Goal: Information Seeking & Learning: Learn about a topic

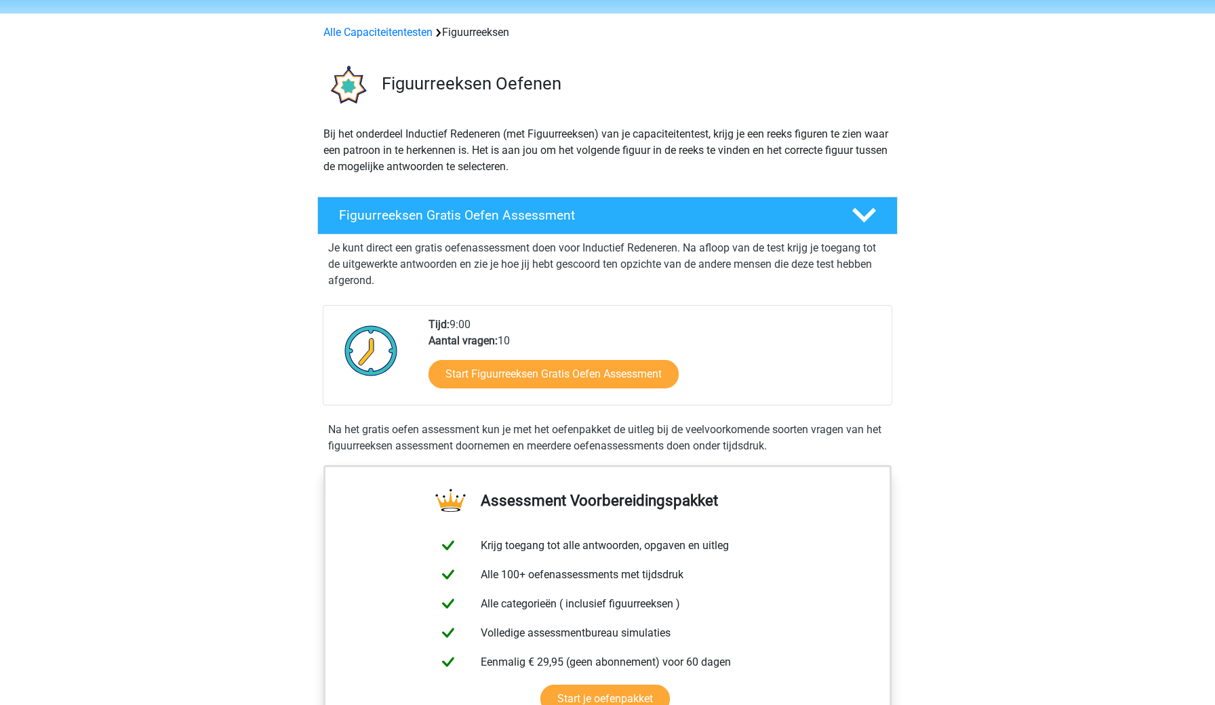
scroll to position [47, 0]
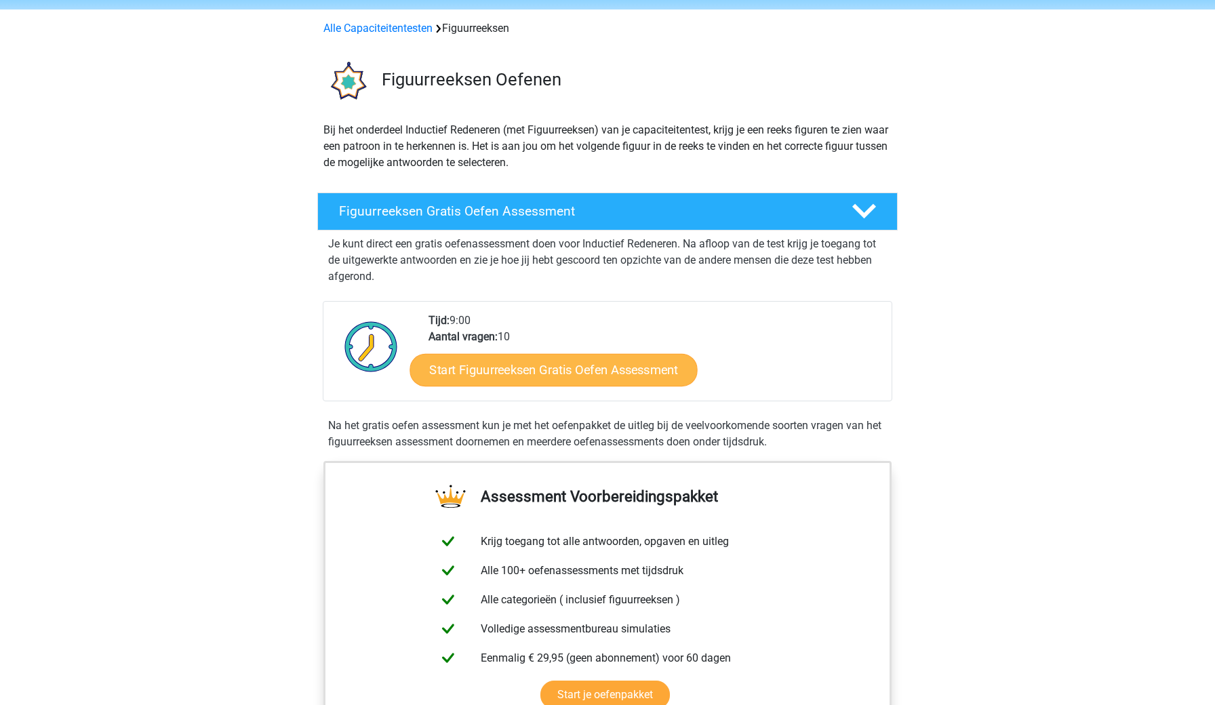
click at [617, 370] on link "Start Figuurreeksen Gratis Oefen Assessment" at bounding box center [553, 369] width 287 height 33
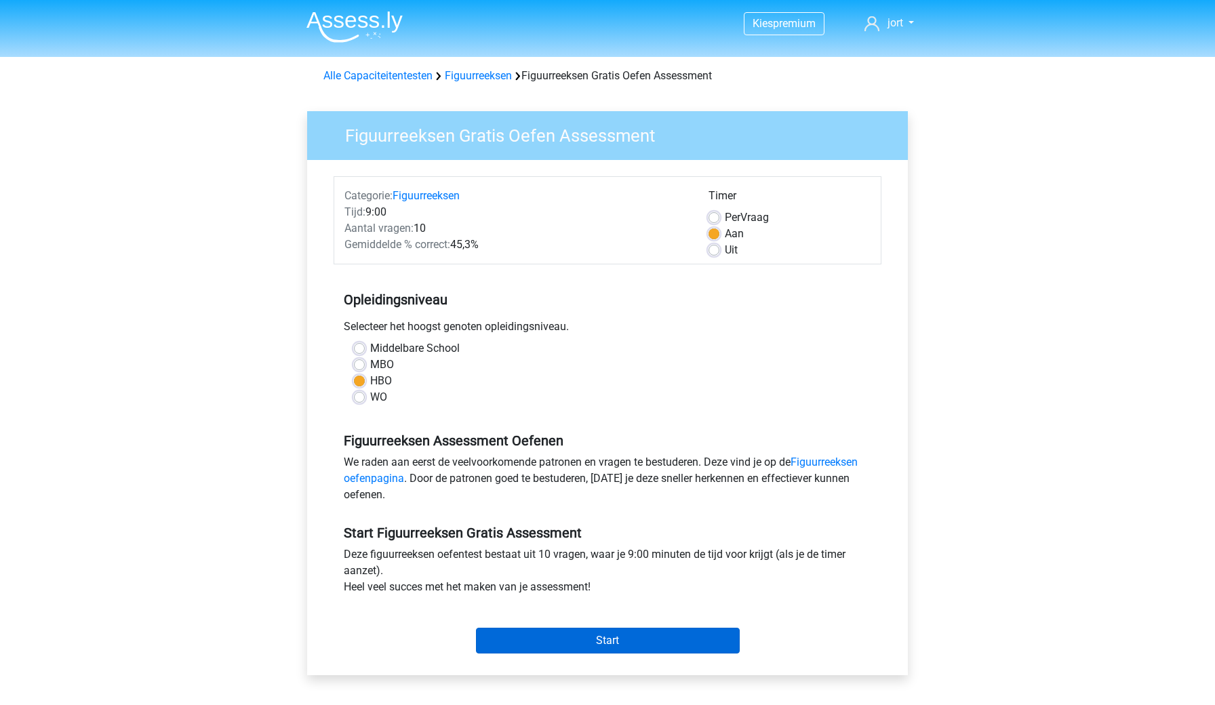
click at [602, 640] on input "Start" at bounding box center [608, 641] width 264 height 26
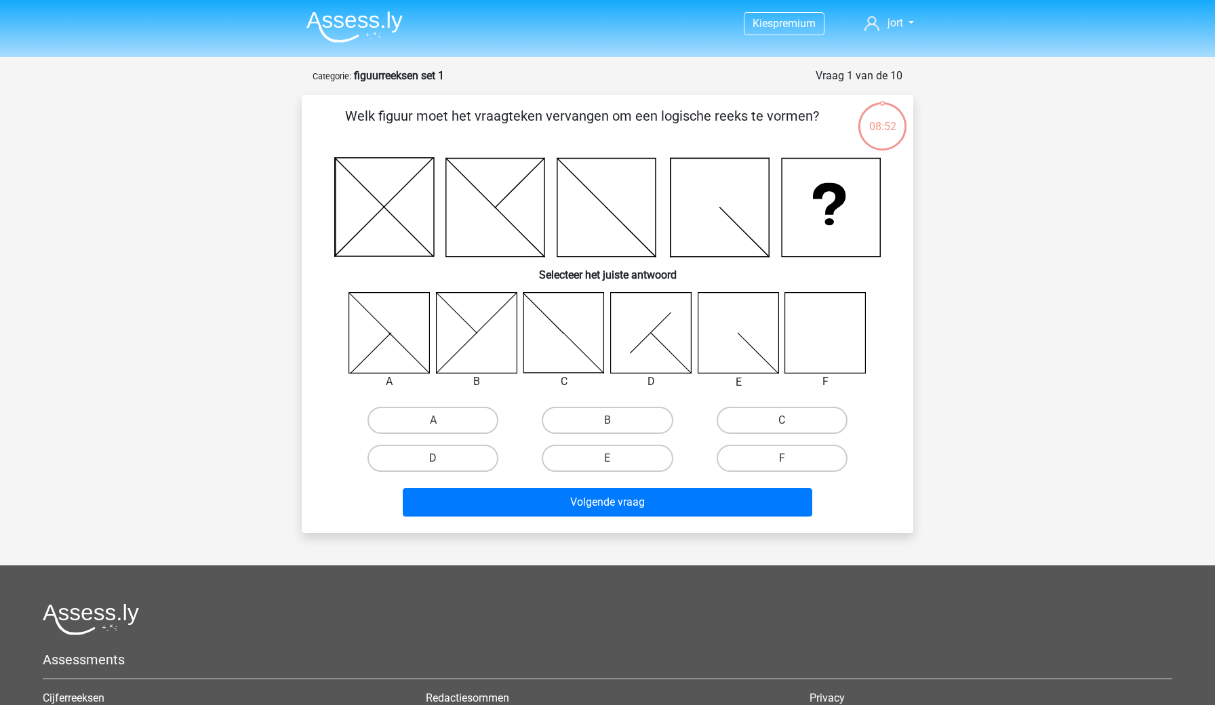
click at [817, 343] on icon at bounding box center [825, 332] width 81 height 81
click at [795, 344] on icon at bounding box center [825, 332] width 81 height 81
click at [770, 456] on label "F" at bounding box center [782, 458] width 131 height 27
click at [782, 458] on input "F" at bounding box center [786, 462] width 9 height 9
radio input "true"
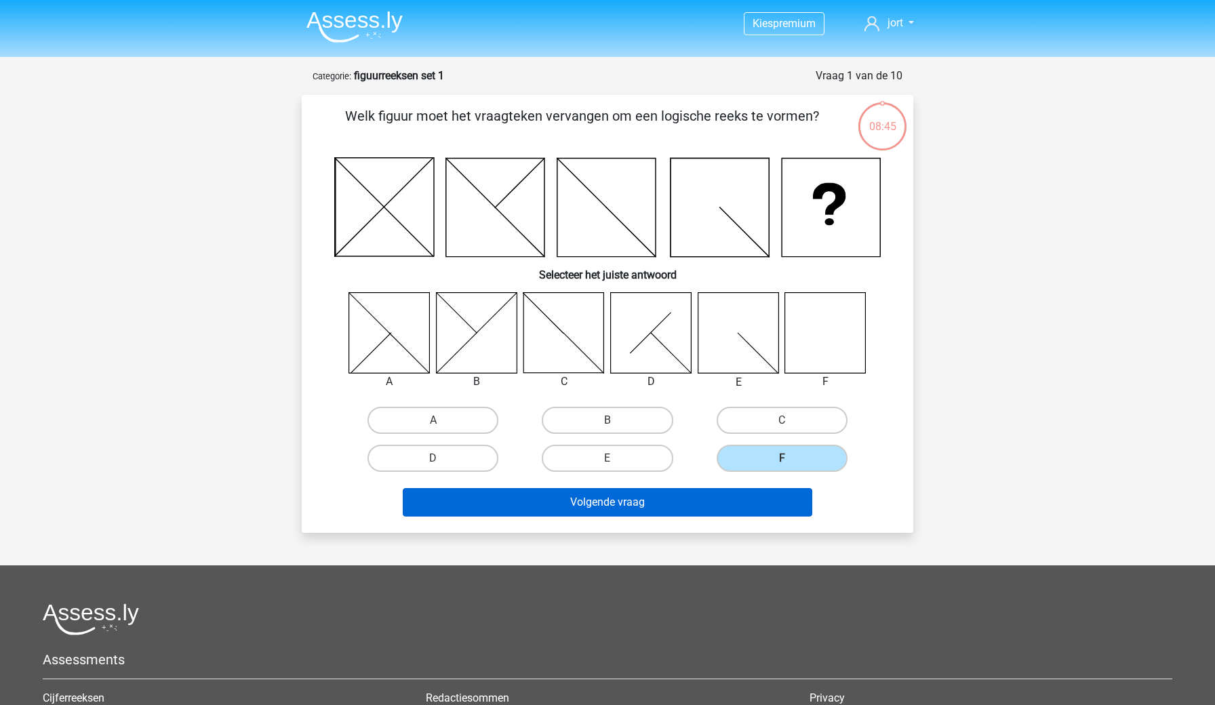
click at [702, 507] on button "Volgende vraag" at bounding box center [608, 502] width 410 height 28
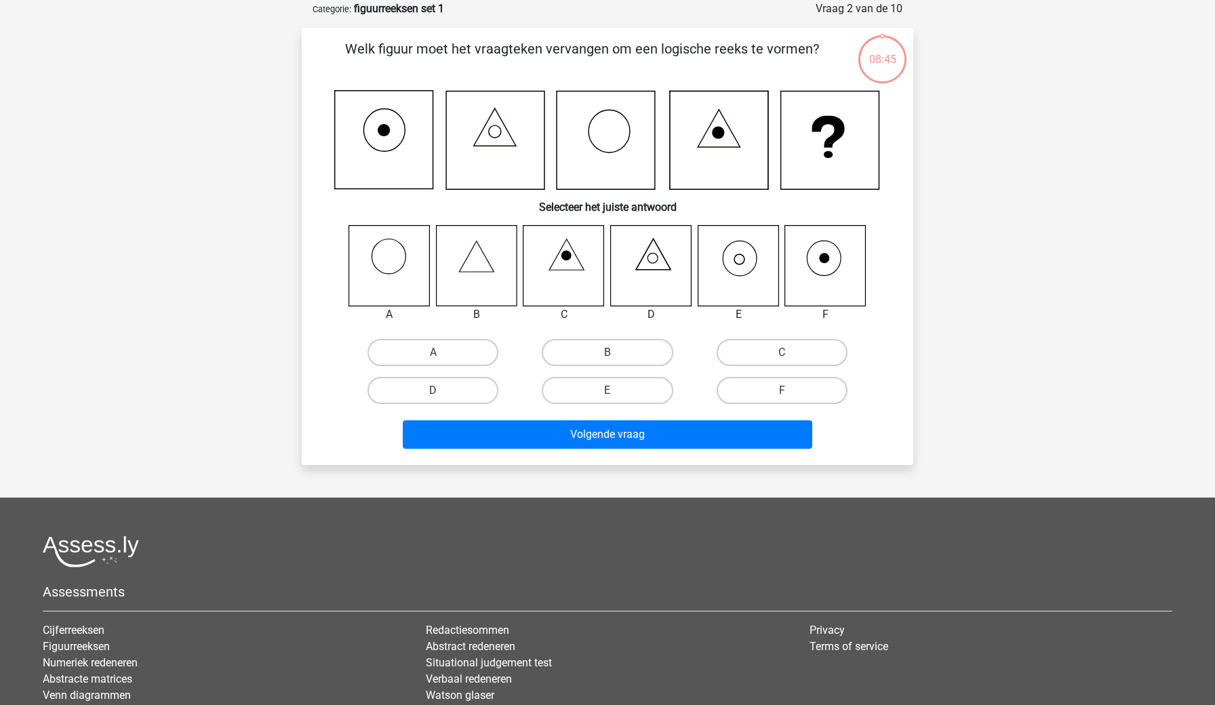
scroll to position [68, 0]
click at [760, 266] on icon at bounding box center [738, 264] width 81 height 81
click at [643, 386] on label "E" at bounding box center [607, 389] width 131 height 27
click at [616, 390] on input "E" at bounding box center [612, 394] width 9 height 9
radio input "true"
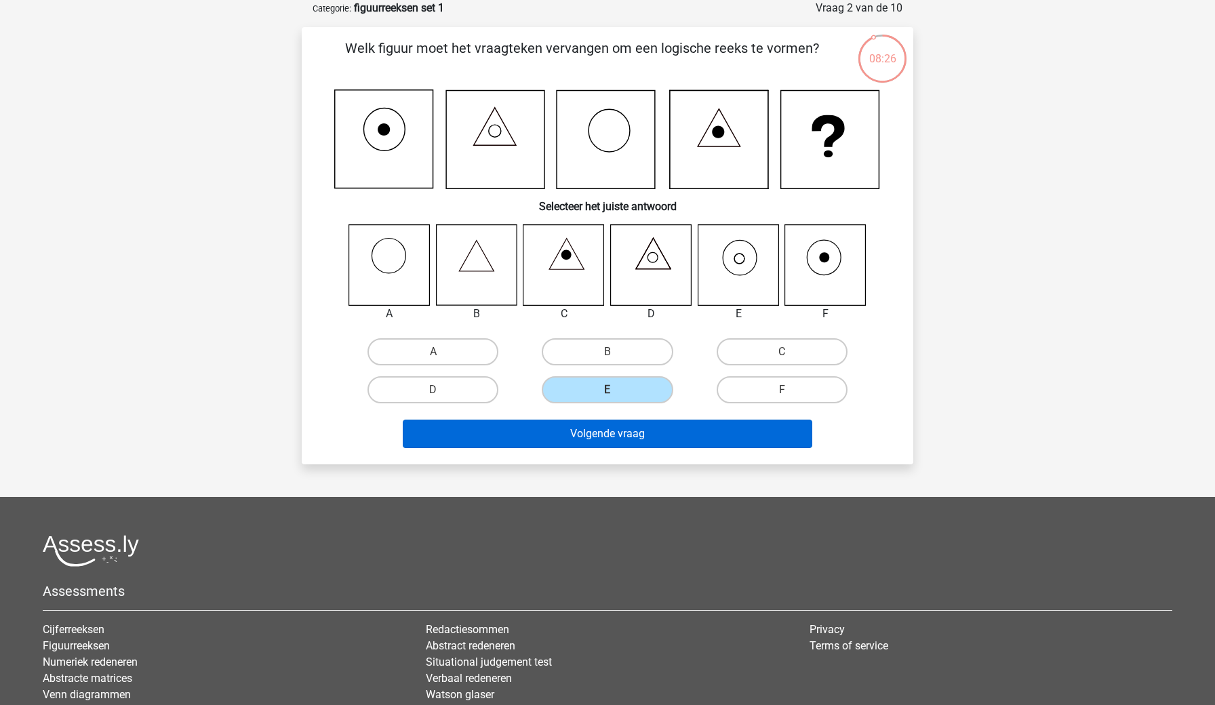
click at [622, 439] on button "Volgende vraag" at bounding box center [608, 434] width 410 height 28
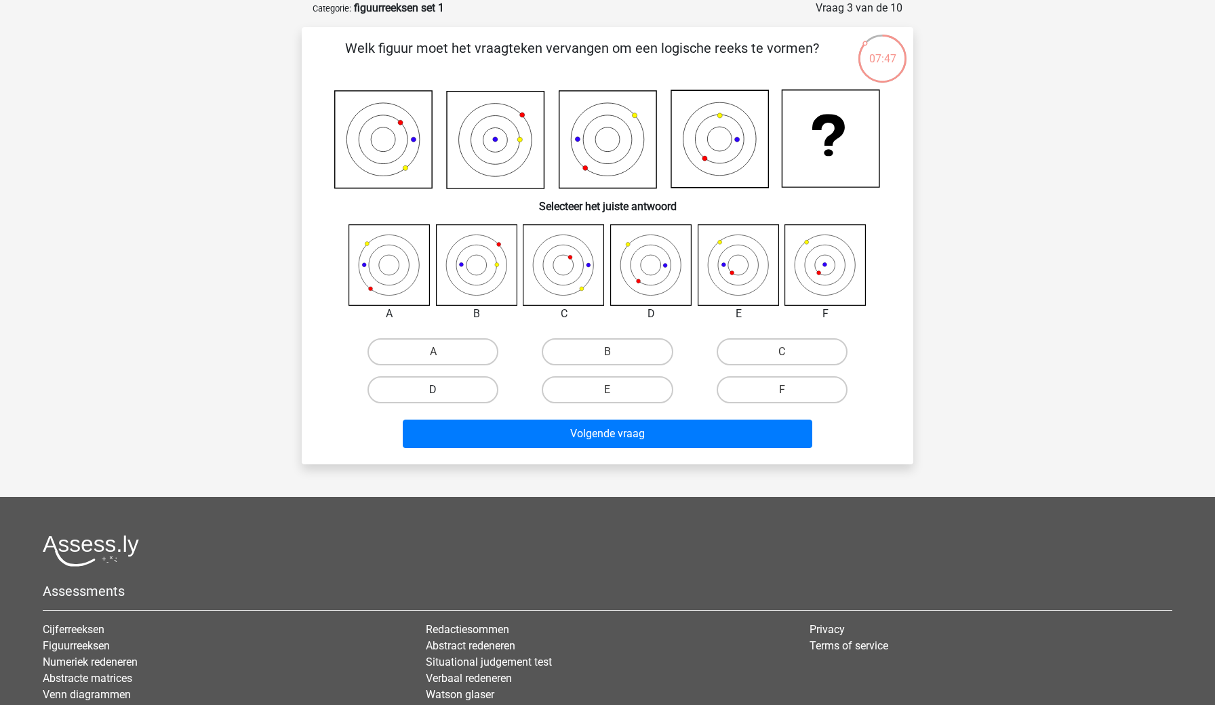
click at [480, 388] on label "D" at bounding box center [433, 389] width 131 height 27
click at [442, 390] on input "D" at bounding box center [437, 394] width 9 height 9
radio input "true"
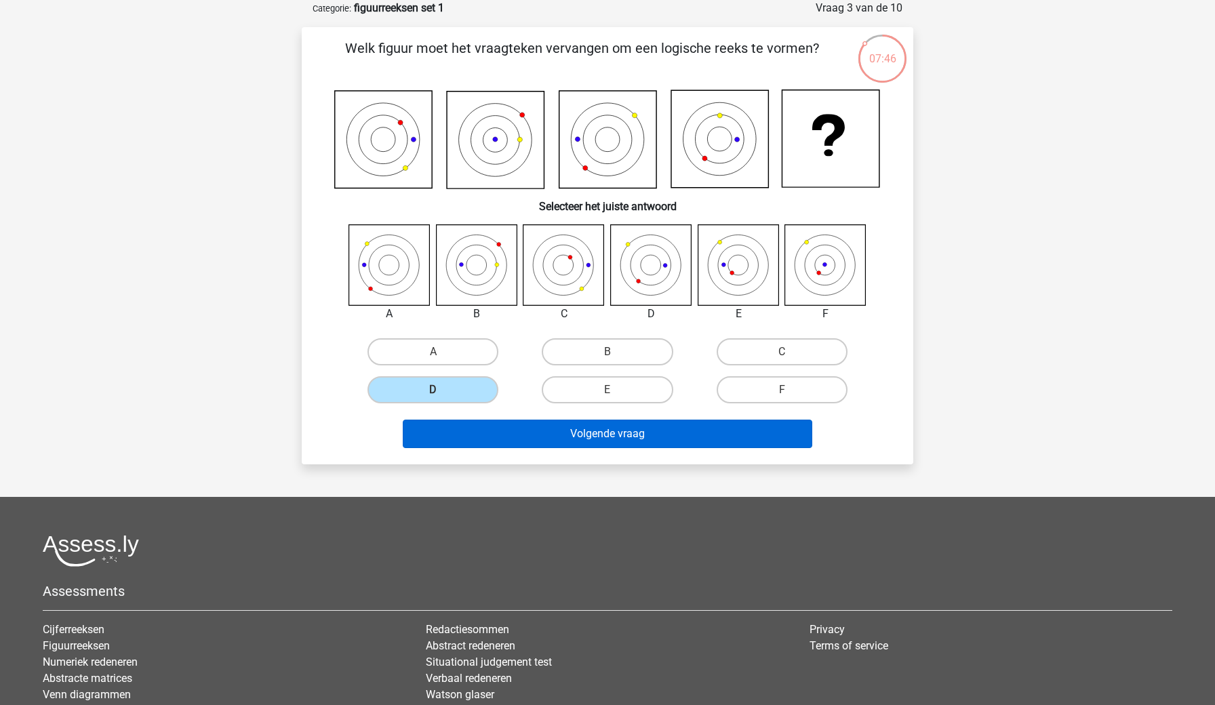
click at [610, 430] on button "Volgende vraag" at bounding box center [608, 434] width 410 height 28
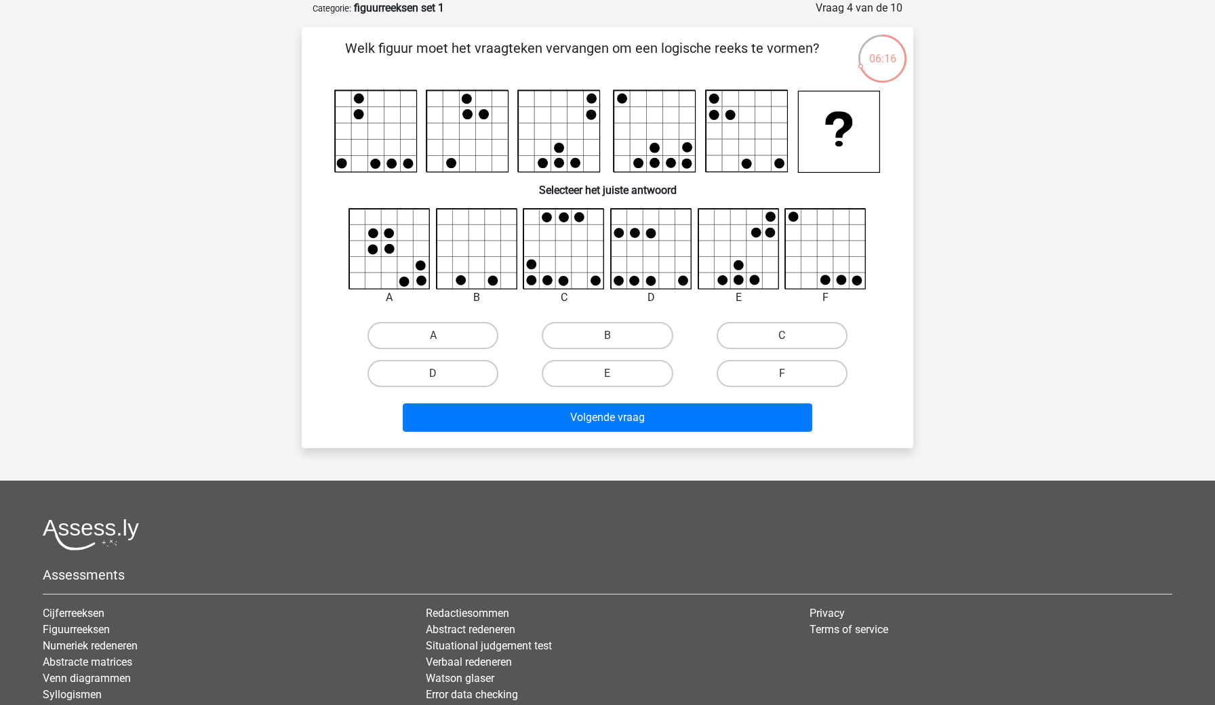
click at [799, 235] on icon at bounding box center [826, 249] width 81 height 81
click at [748, 369] on label "F" at bounding box center [782, 373] width 131 height 27
click at [782, 374] on input "F" at bounding box center [786, 378] width 9 height 9
radio input "true"
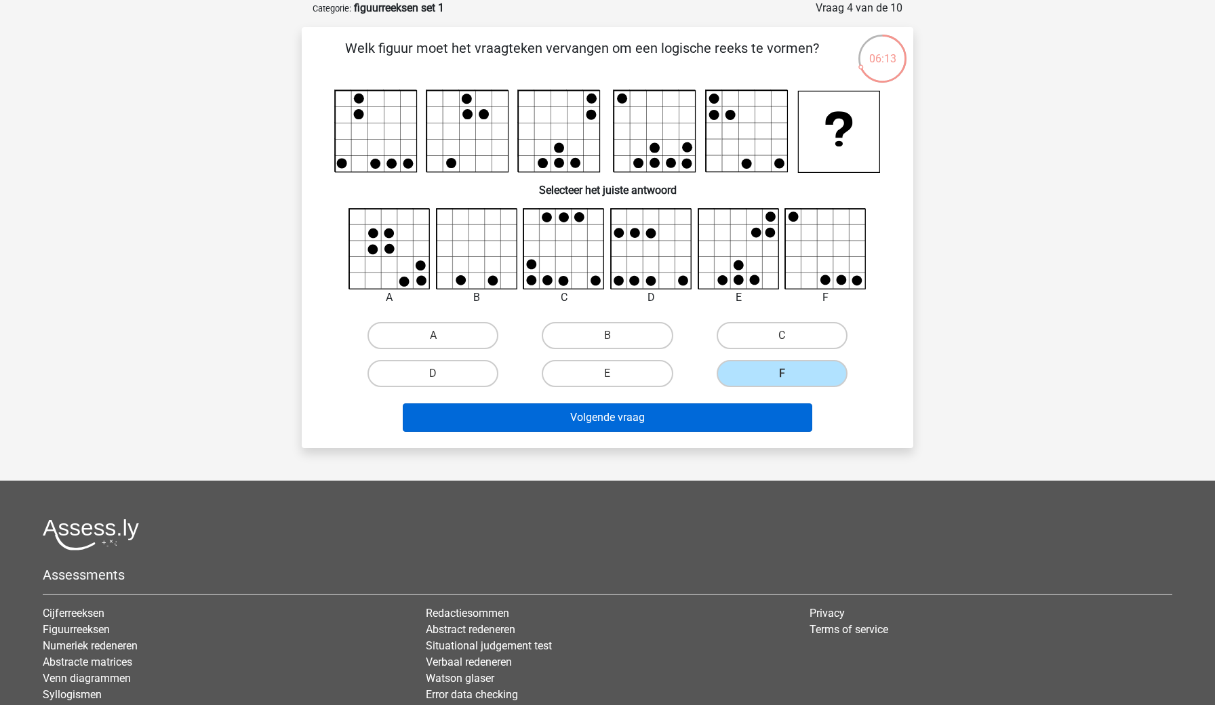
click at [650, 418] on button "Volgende vraag" at bounding box center [608, 417] width 410 height 28
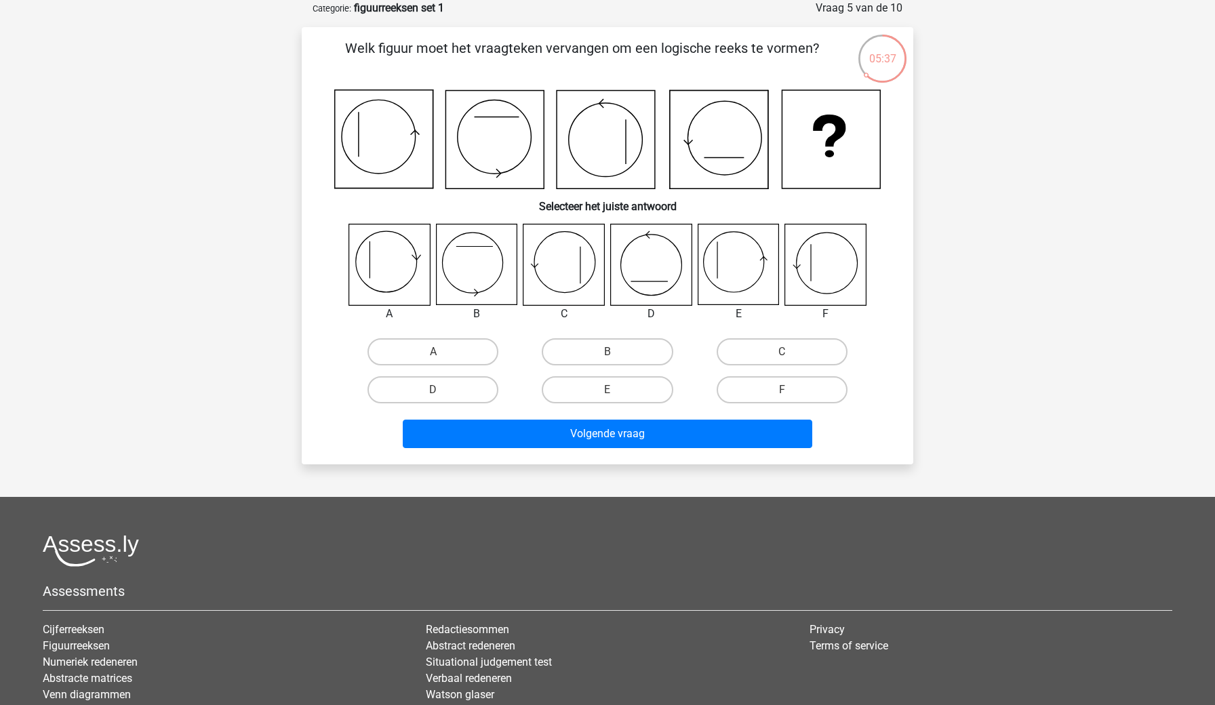
click at [817, 270] on icon at bounding box center [825, 264] width 81 height 81
click at [780, 391] on label "F" at bounding box center [782, 389] width 131 height 27
click at [782, 391] on input "F" at bounding box center [786, 394] width 9 height 9
radio input "true"
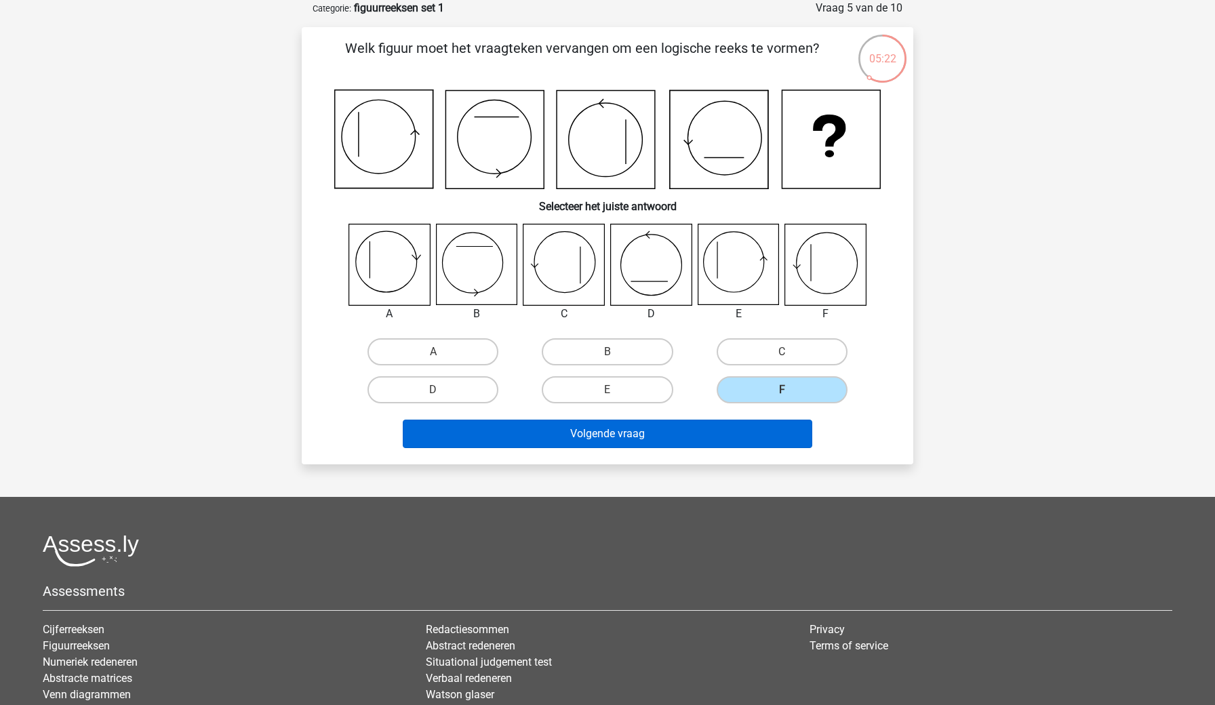
click at [724, 440] on button "Volgende vraag" at bounding box center [608, 434] width 410 height 28
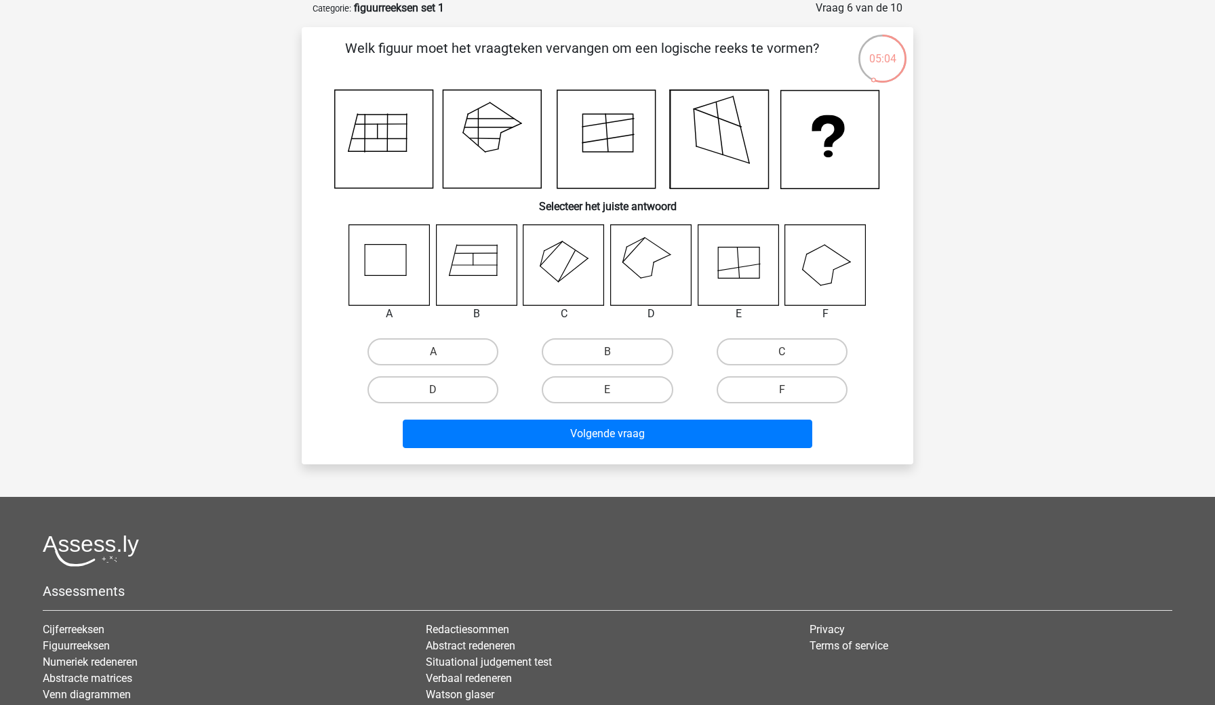
click at [650, 259] on icon at bounding box center [651, 264] width 81 height 81
click at [482, 384] on label "D" at bounding box center [433, 389] width 131 height 27
click at [442, 390] on input "D" at bounding box center [437, 394] width 9 height 9
radio input "true"
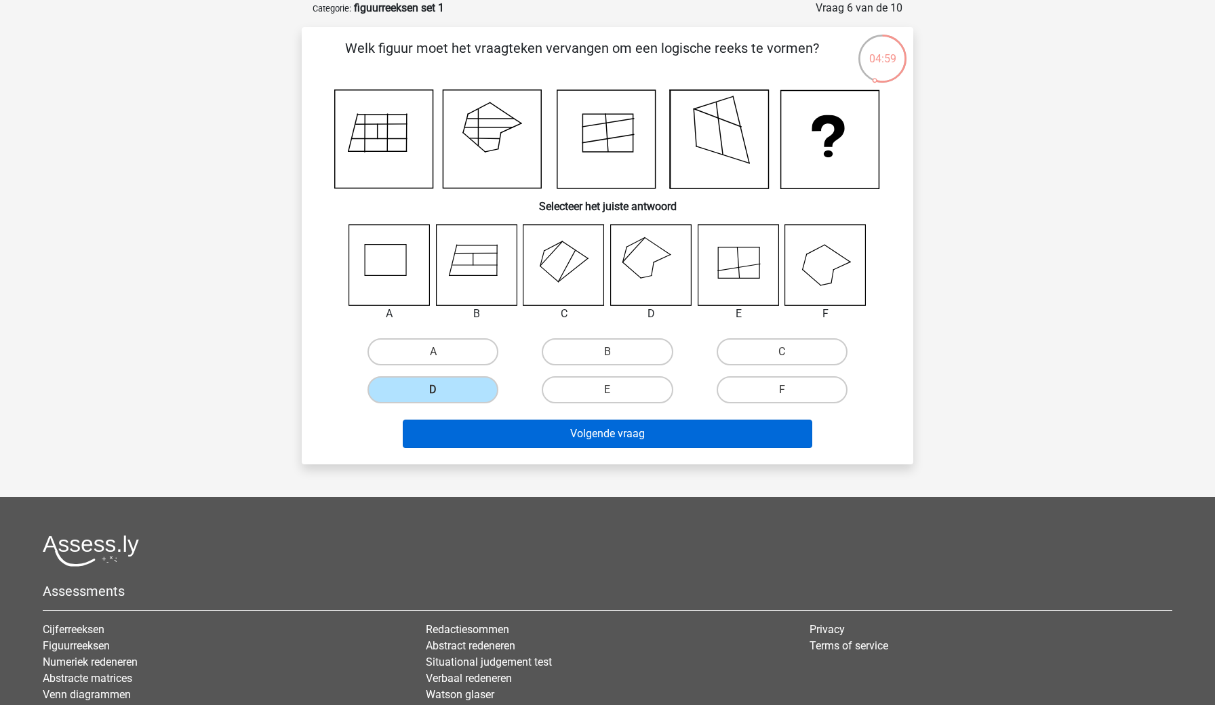
click at [597, 432] on button "Volgende vraag" at bounding box center [608, 434] width 410 height 28
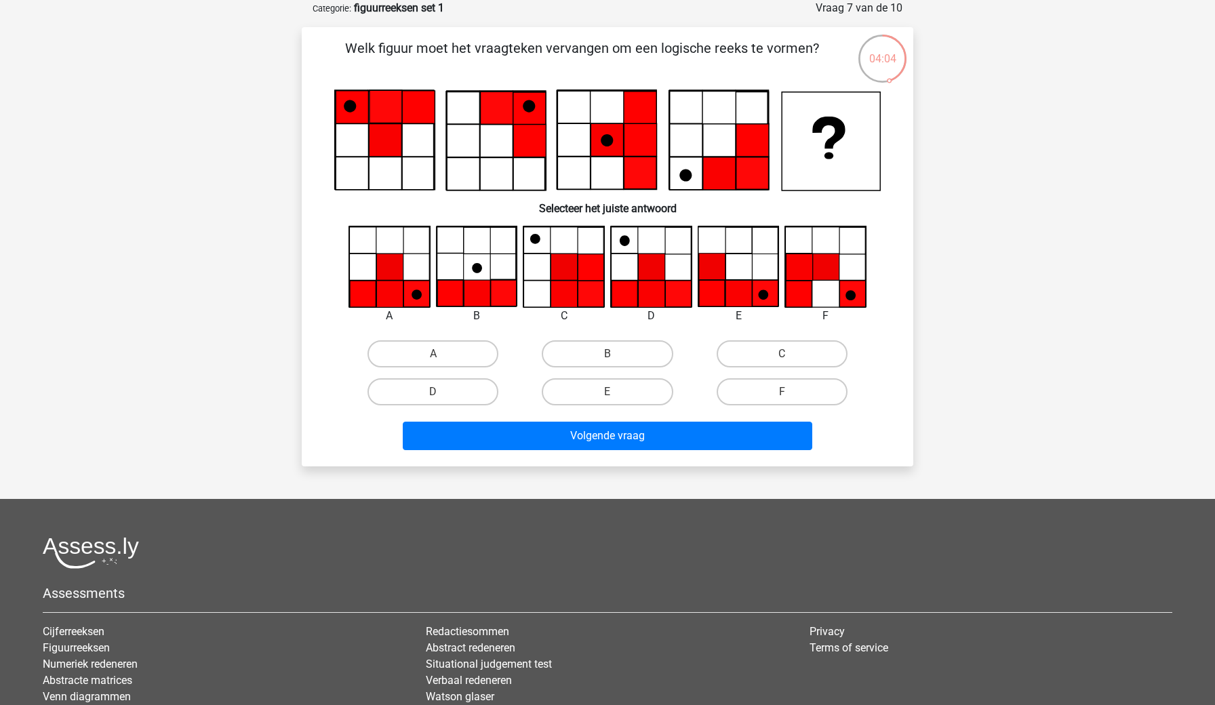
click at [392, 287] on icon at bounding box center [389, 294] width 26 height 26
click at [456, 357] on label "A" at bounding box center [433, 353] width 131 height 27
click at [442, 357] on input "A" at bounding box center [437, 358] width 9 height 9
radio input "true"
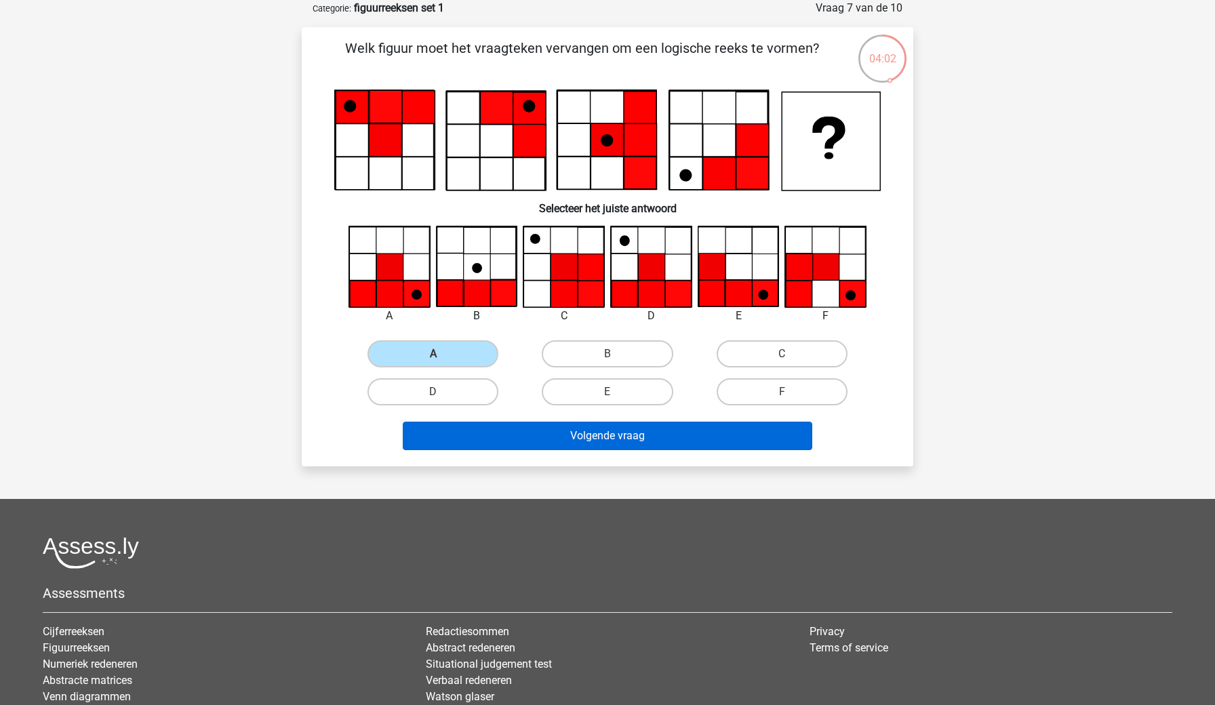
click at [559, 437] on button "Volgende vraag" at bounding box center [608, 436] width 410 height 28
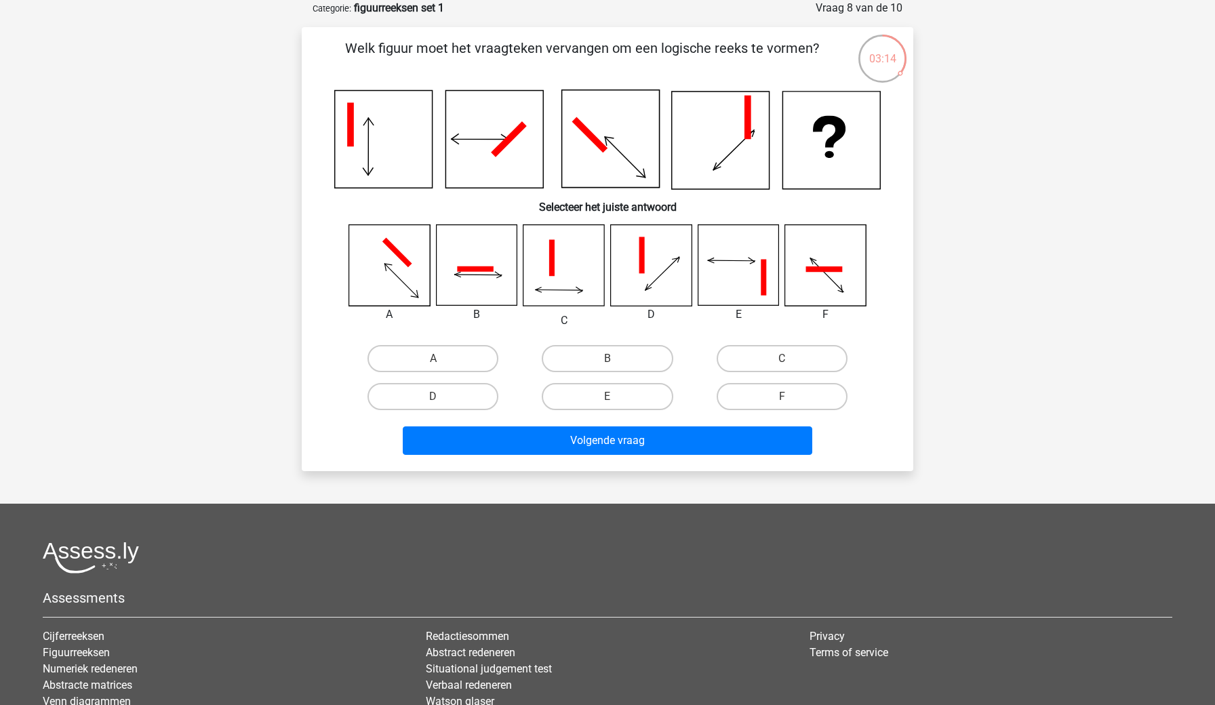
click at [483, 264] on icon at bounding box center [476, 265] width 81 height 81
click at [572, 349] on label "B" at bounding box center [607, 358] width 131 height 27
click at [608, 359] on input "B" at bounding box center [612, 363] width 9 height 9
radio input "true"
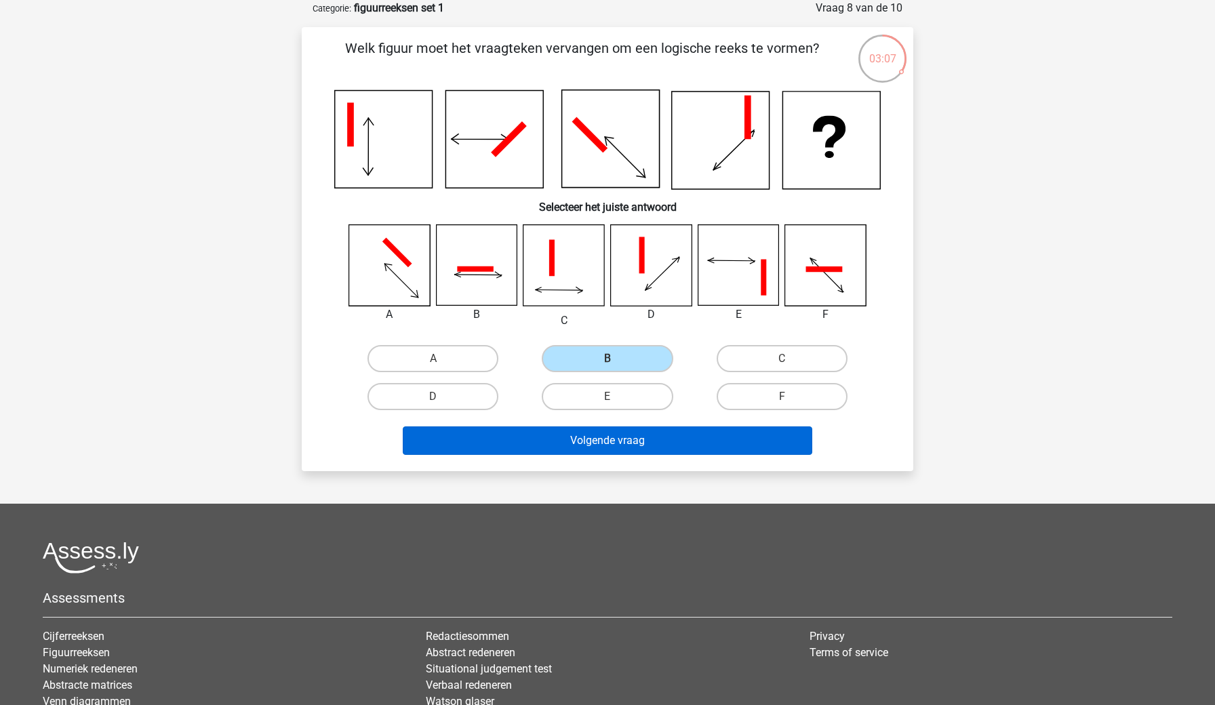
click at [599, 439] on button "Volgende vraag" at bounding box center [608, 441] width 410 height 28
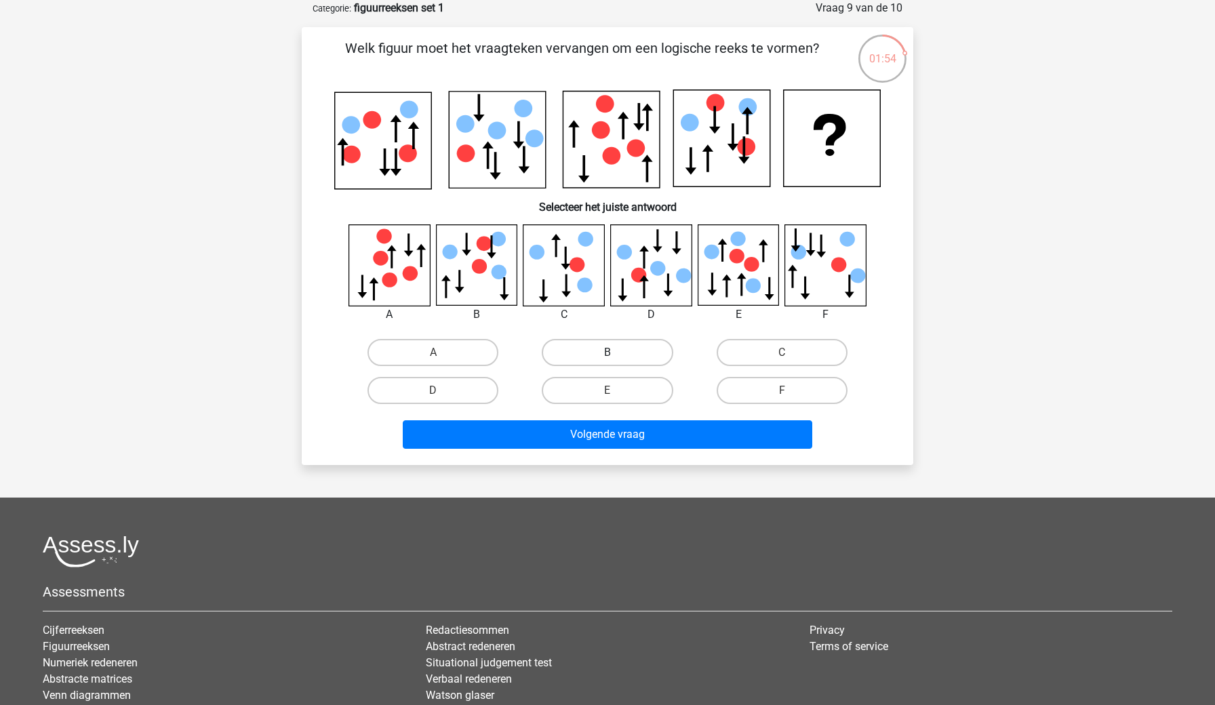
click at [601, 354] on label "B" at bounding box center [607, 352] width 131 height 27
click at [608, 354] on input "B" at bounding box center [612, 357] width 9 height 9
radio input "true"
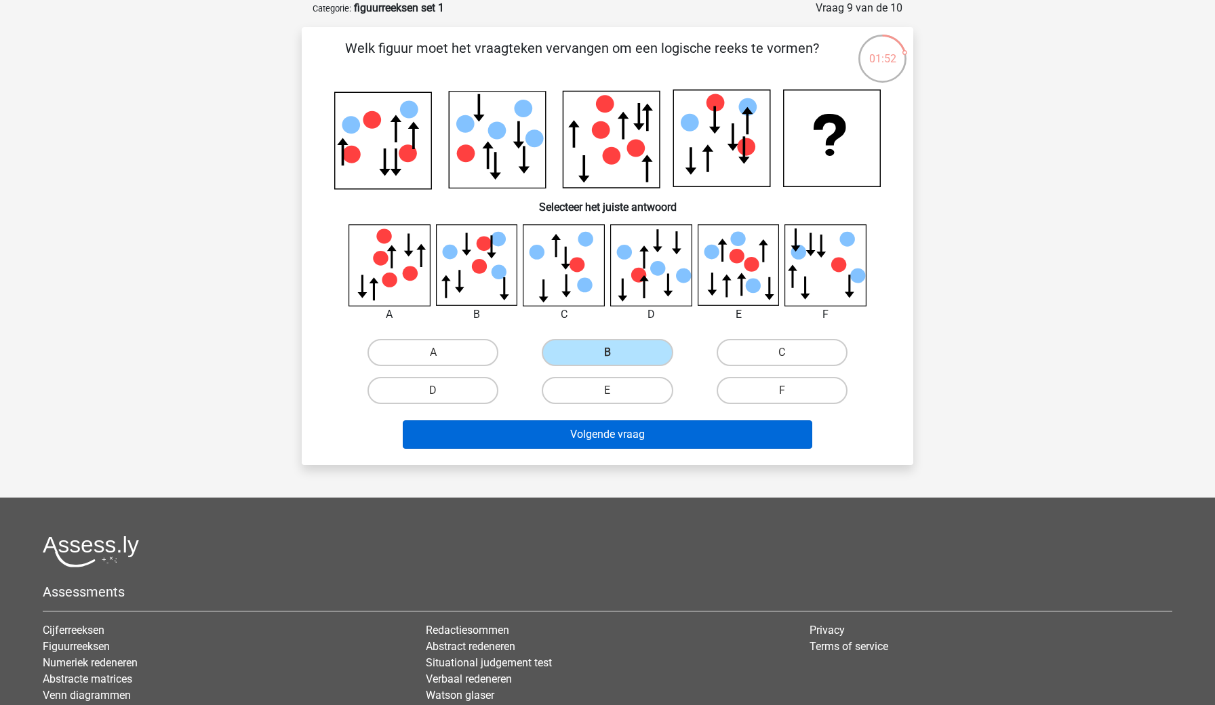
click at [659, 439] on button "Volgende vraag" at bounding box center [608, 434] width 410 height 28
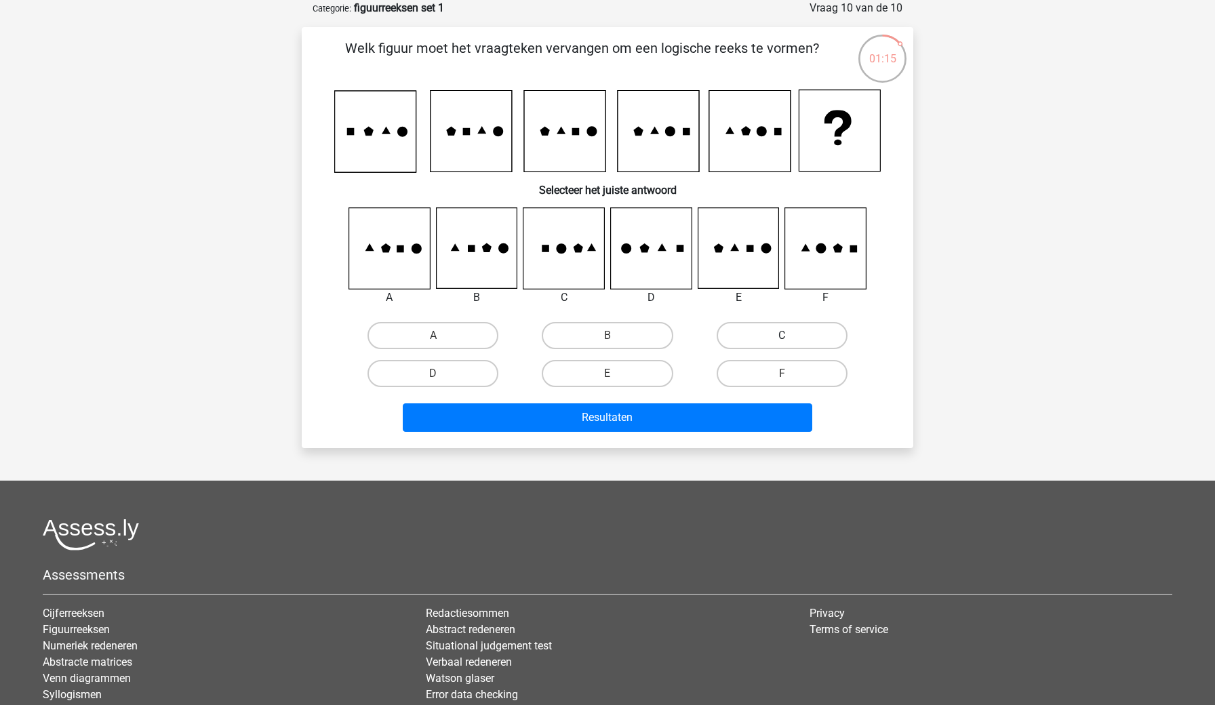
click at [728, 332] on label "C" at bounding box center [782, 335] width 131 height 27
click at [782, 336] on input "C" at bounding box center [786, 340] width 9 height 9
radio input "true"
click at [759, 377] on label "F" at bounding box center [782, 373] width 131 height 27
click at [782, 377] on input "F" at bounding box center [786, 378] width 9 height 9
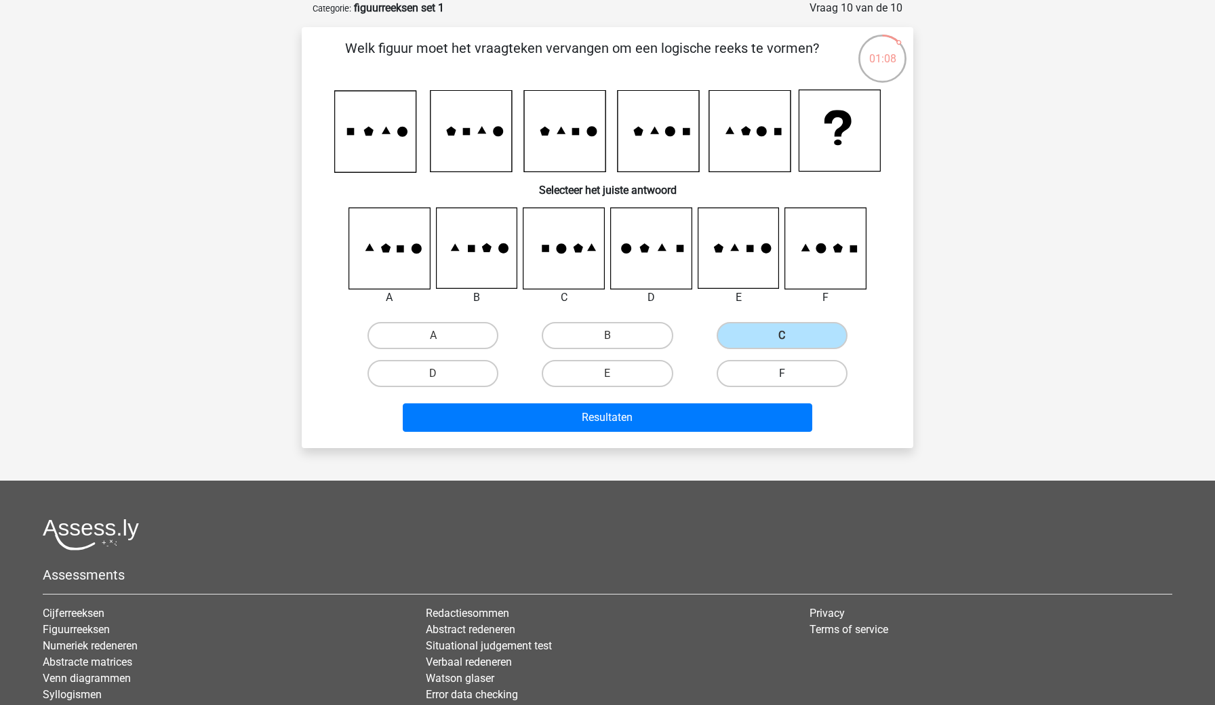
radio input "true"
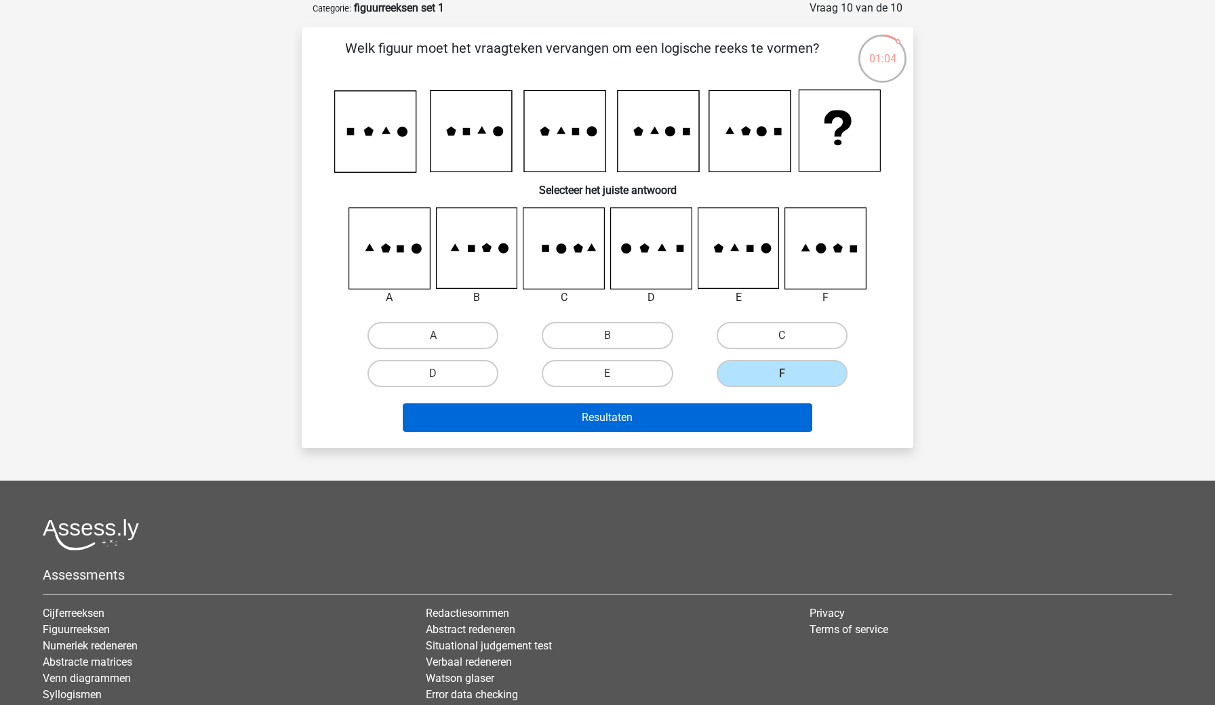
click at [705, 419] on button "Resultaten" at bounding box center [608, 417] width 410 height 28
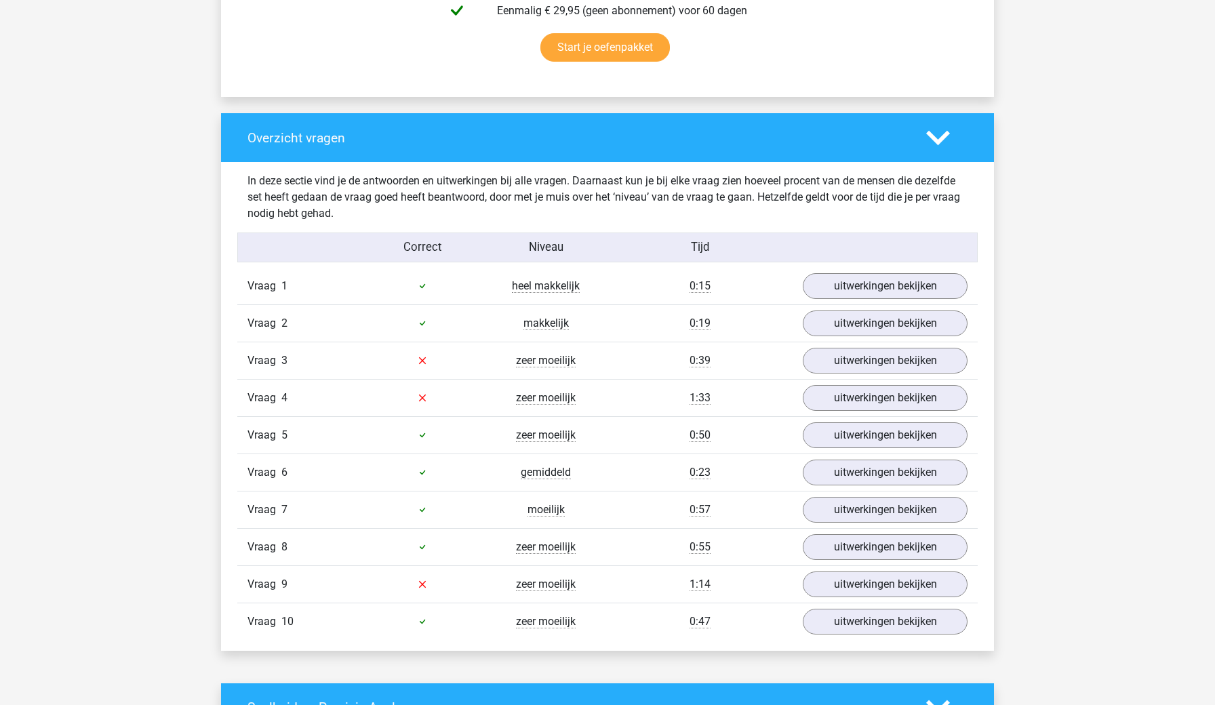
scroll to position [926, 0]
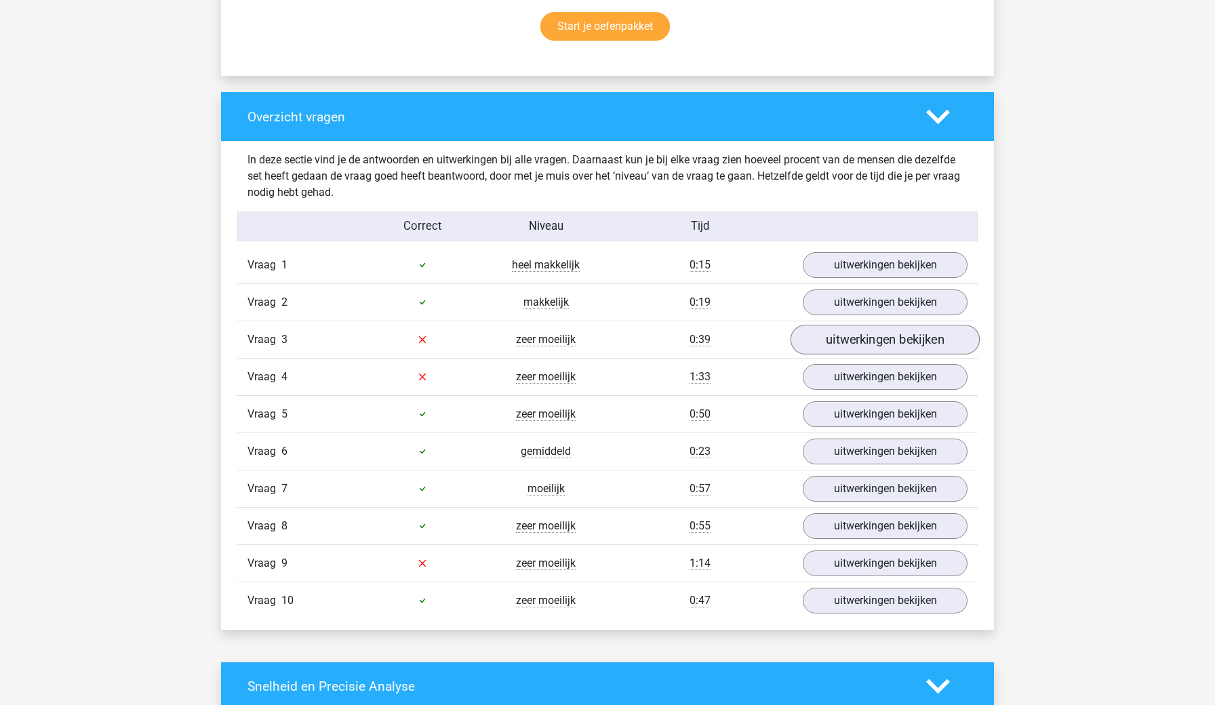
click at [896, 336] on link "uitwerkingen bekijken" at bounding box center [885, 340] width 189 height 30
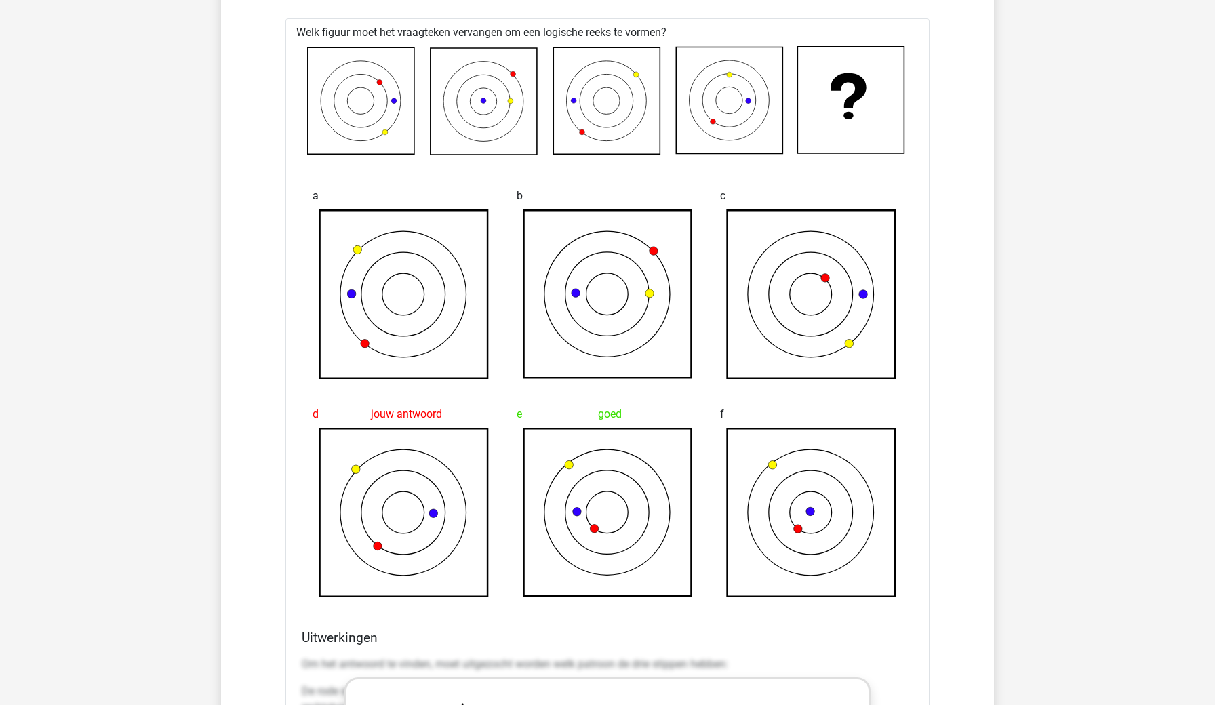
scroll to position [1274, 0]
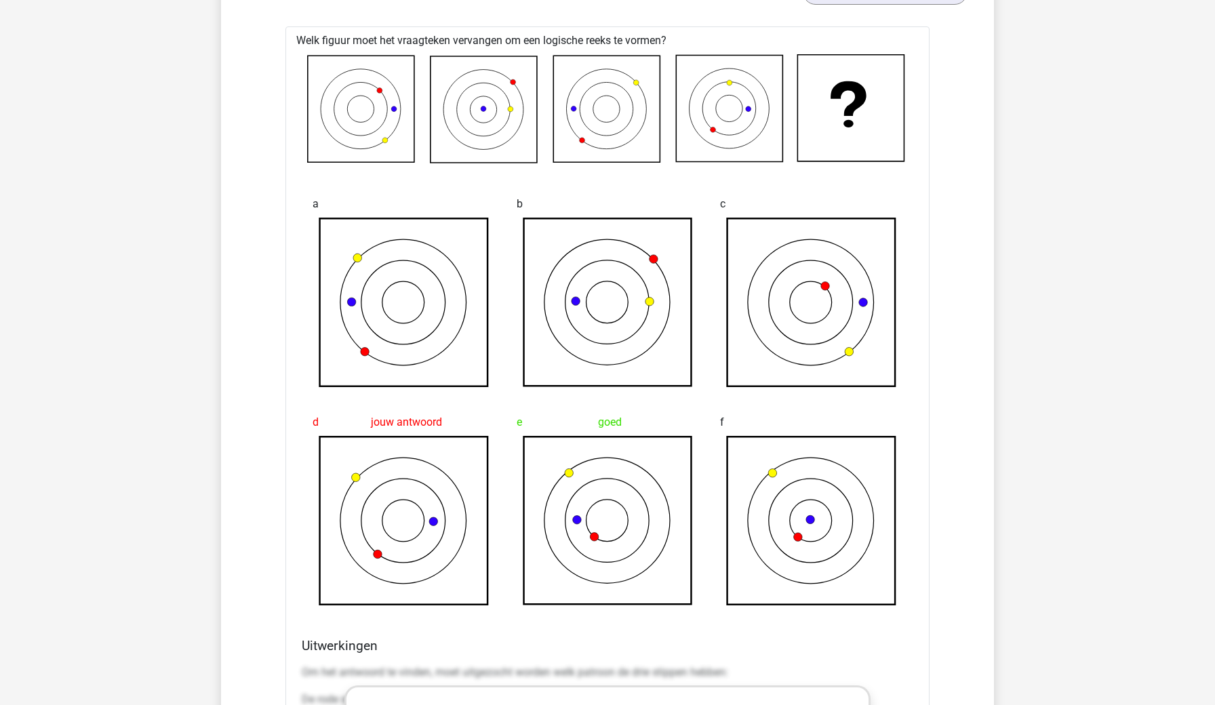
click at [989, 260] on div "Overzicht vragen In deze sectie vind je de antwoorden en uitwerkingen bij alle …" at bounding box center [607, 580] width 773 height 1672
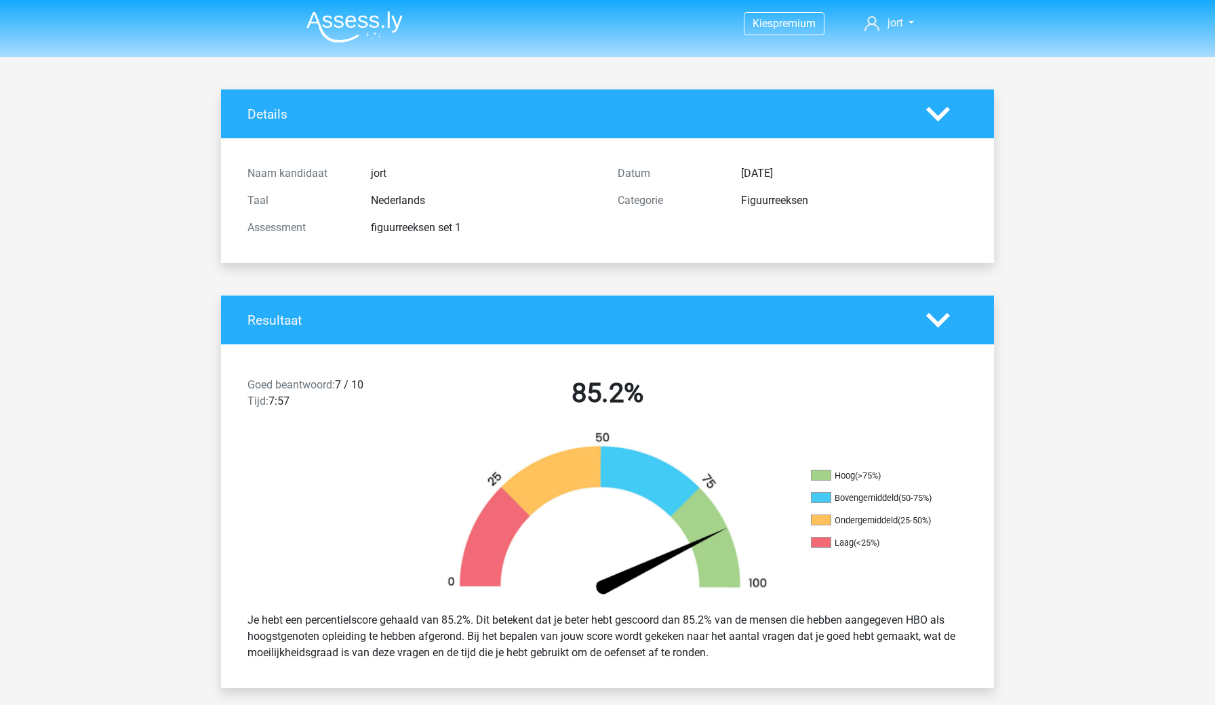
scroll to position [0, 0]
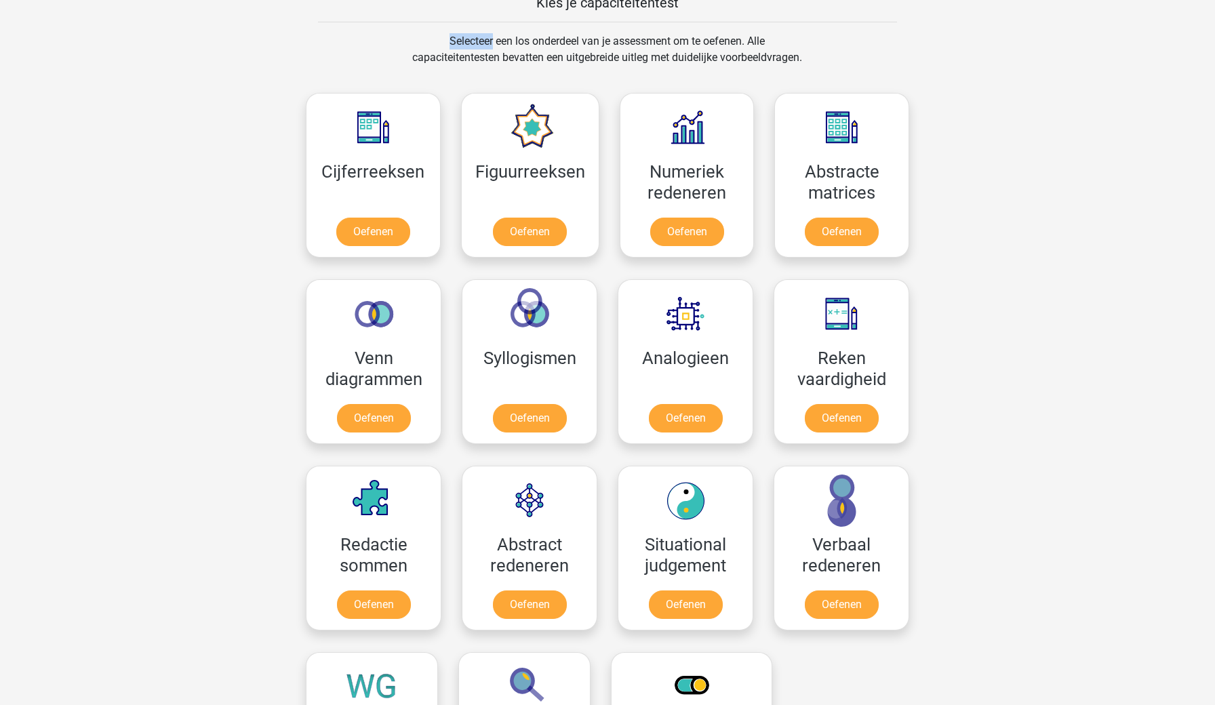
scroll to position [558, 0]
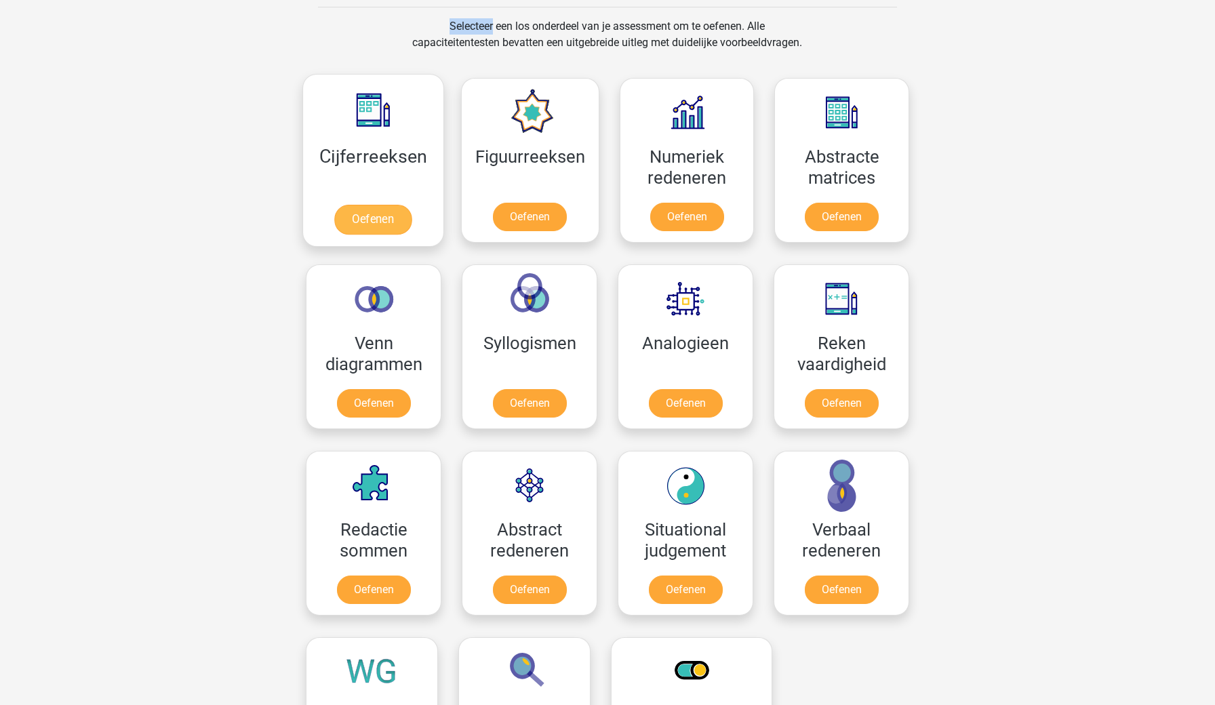
click at [361, 210] on link "Oefenen" at bounding box center [372, 220] width 77 height 30
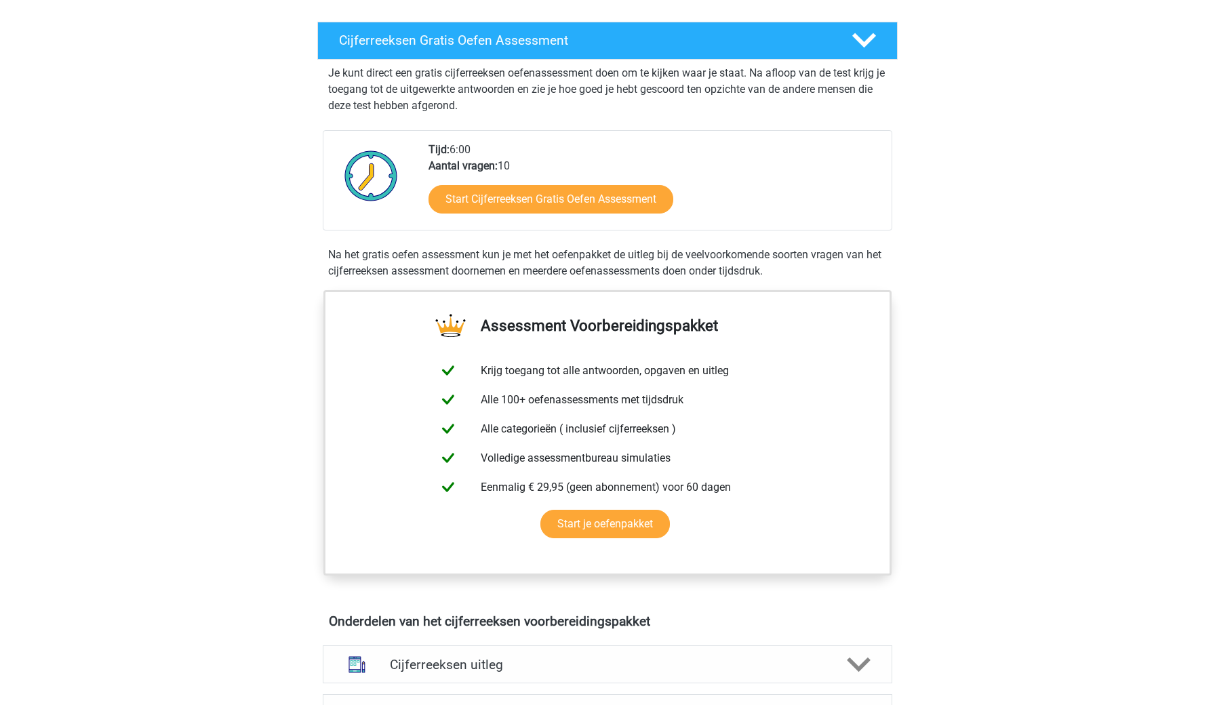
scroll to position [222, 0]
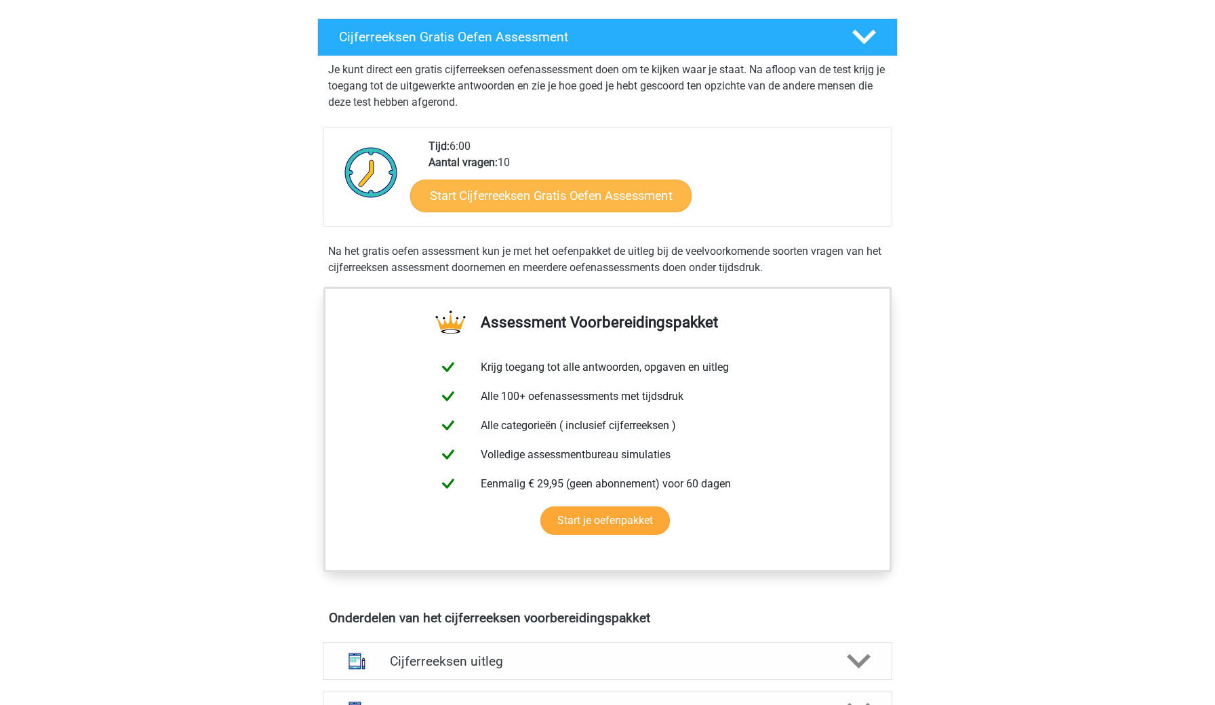
click at [554, 212] on link "Start Cijferreeksen Gratis Oefen Assessment" at bounding box center [550, 195] width 281 height 33
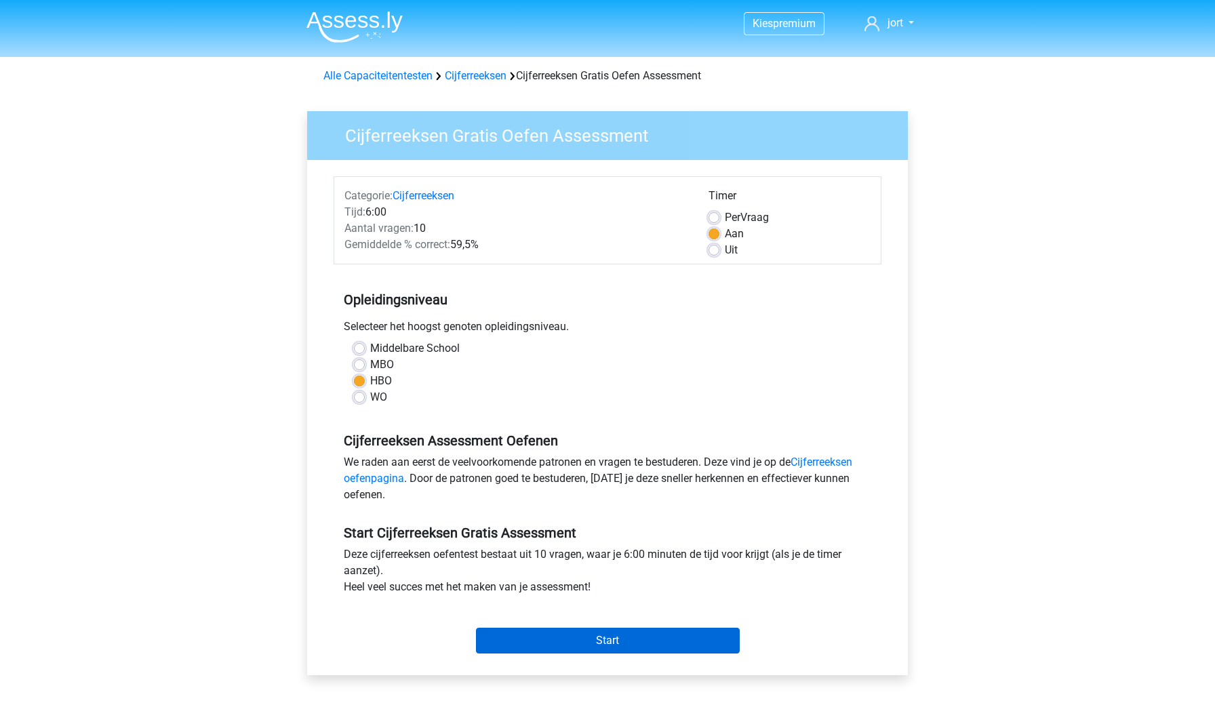
click at [597, 641] on input "Start" at bounding box center [608, 641] width 264 height 26
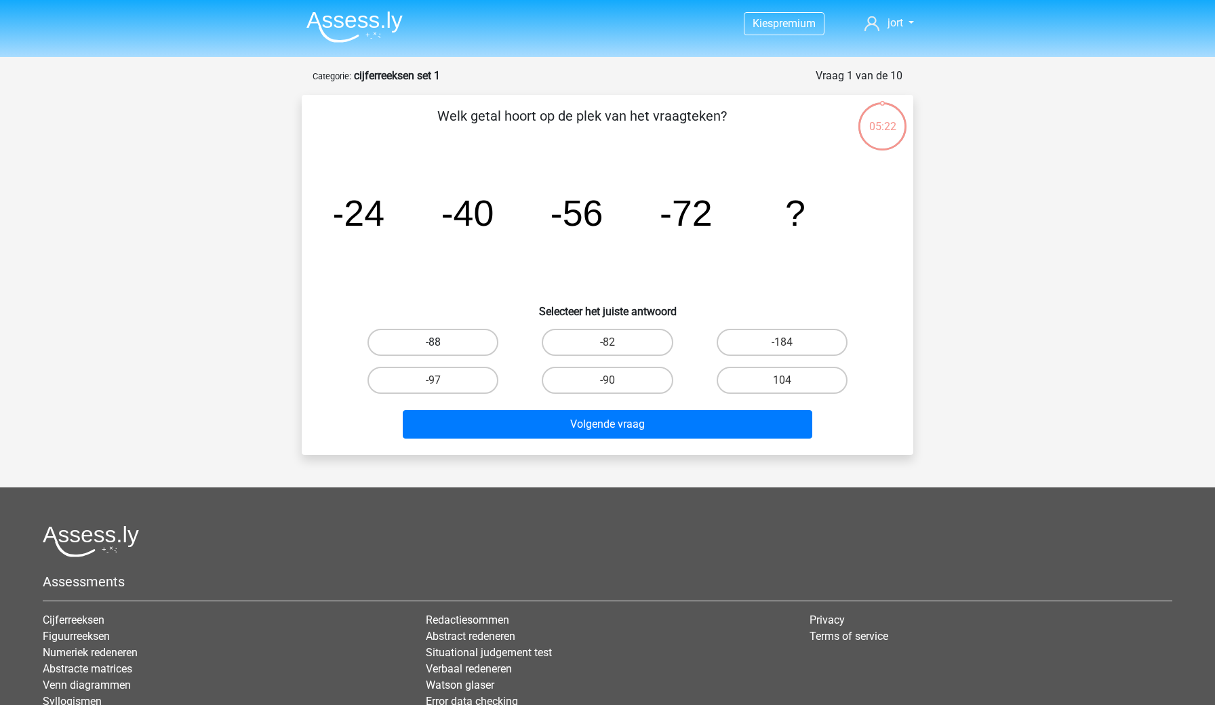
click at [483, 340] on label "-88" at bounding box center [433, 342] width 131 height 27
click at [442, 342] on input "-88" at bounding box center [437, 346] width 9 height 9
radio input "true"
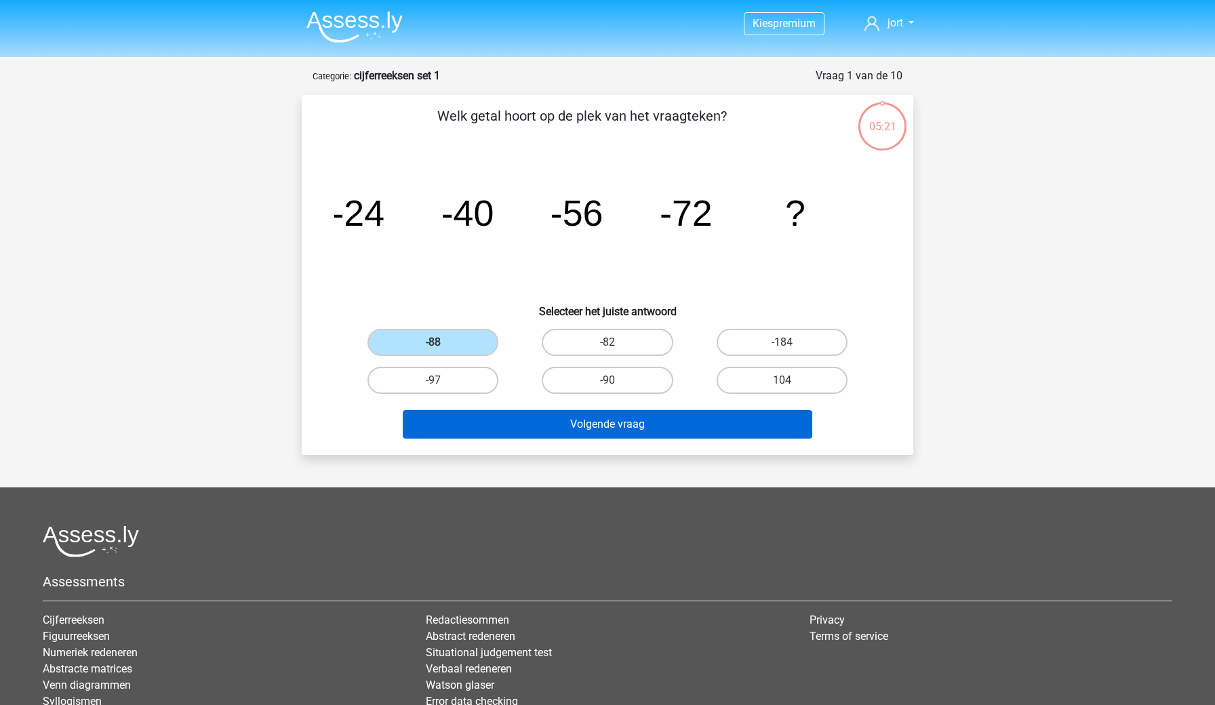
click at [599, 428] on button "Volgende vraag" at bounding box center [608, 424] width 410 height 28
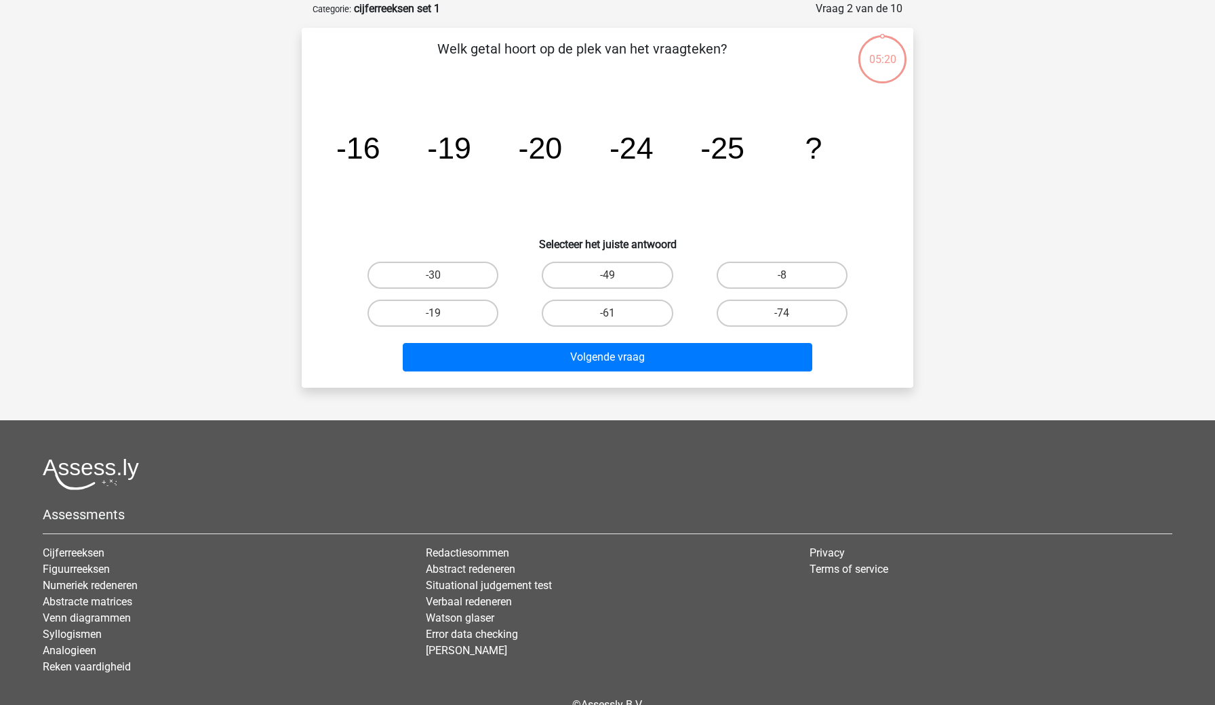
scroll to position [68, 0]
click at [477, 278] on label "-30" at bounding box center [433, 274] width 131 height 27
click at [442, 278] on input "-30" at bounding box center [437, 279] width 9 height 9
radio input "true"
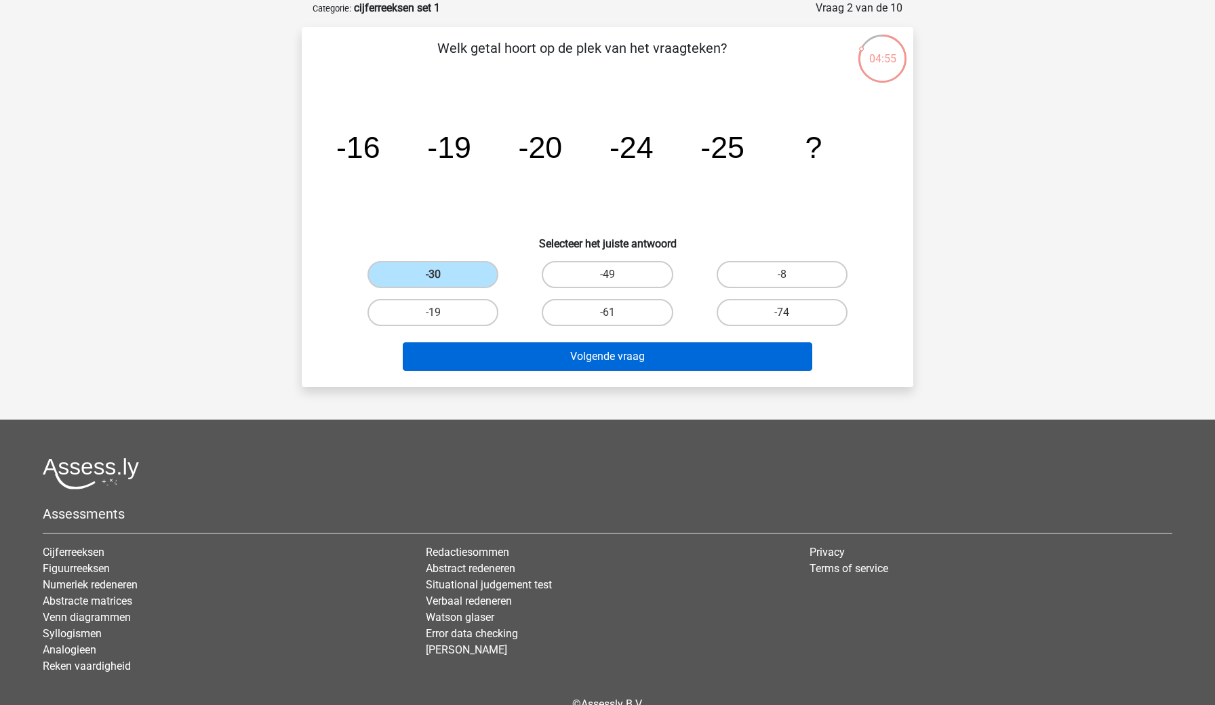
click at [580, 357] on button "Volgende vraag" at bounding box center [608, 356] width 410 height 28
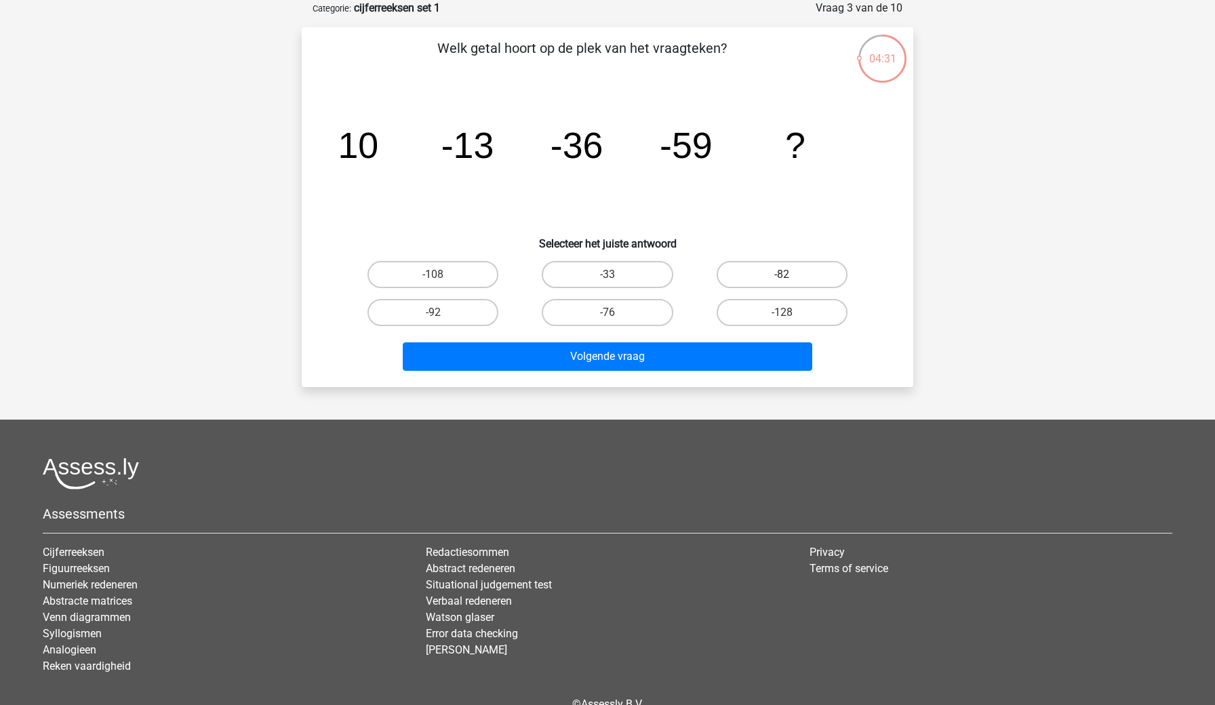
click at [780, 278] on label "-82" at bounding box center [782, 274] width 131 height 27
click at [782, 278] on input "-82" at bounding box center [786, 279] width 9 height 9
radio input "true"
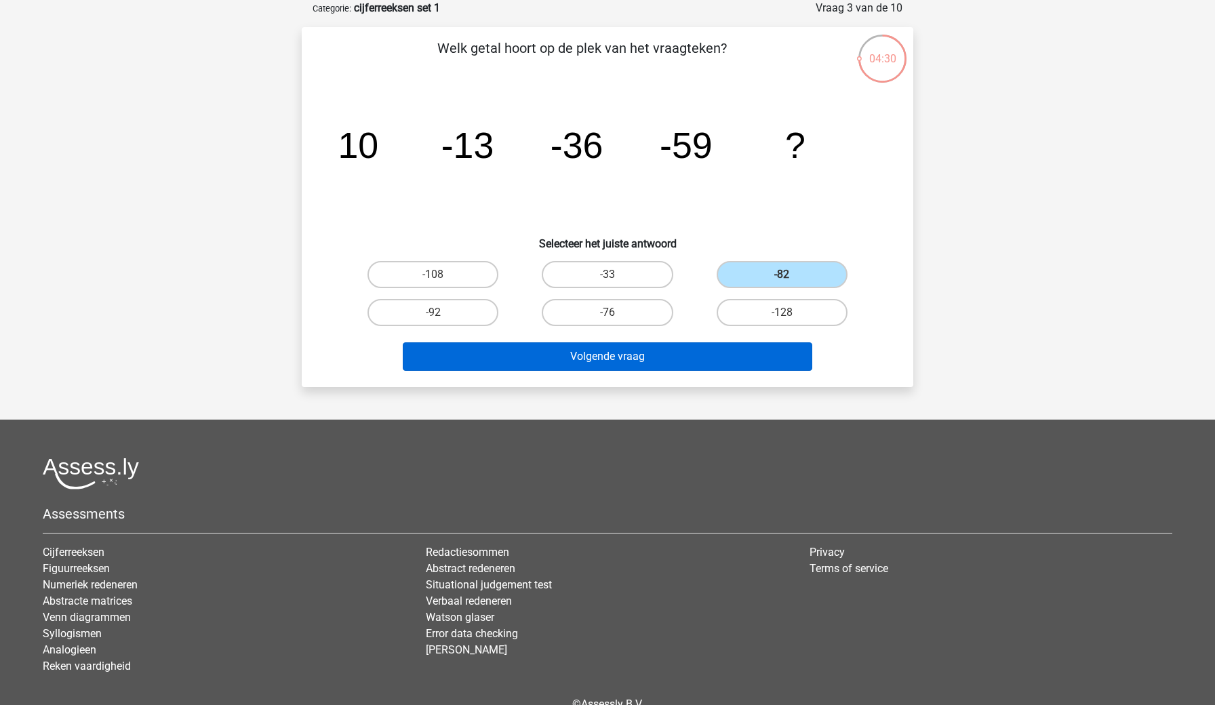
click at [656, 362] on button "Volgende vraag" at bounding box center [608, 356] width 410 height 28
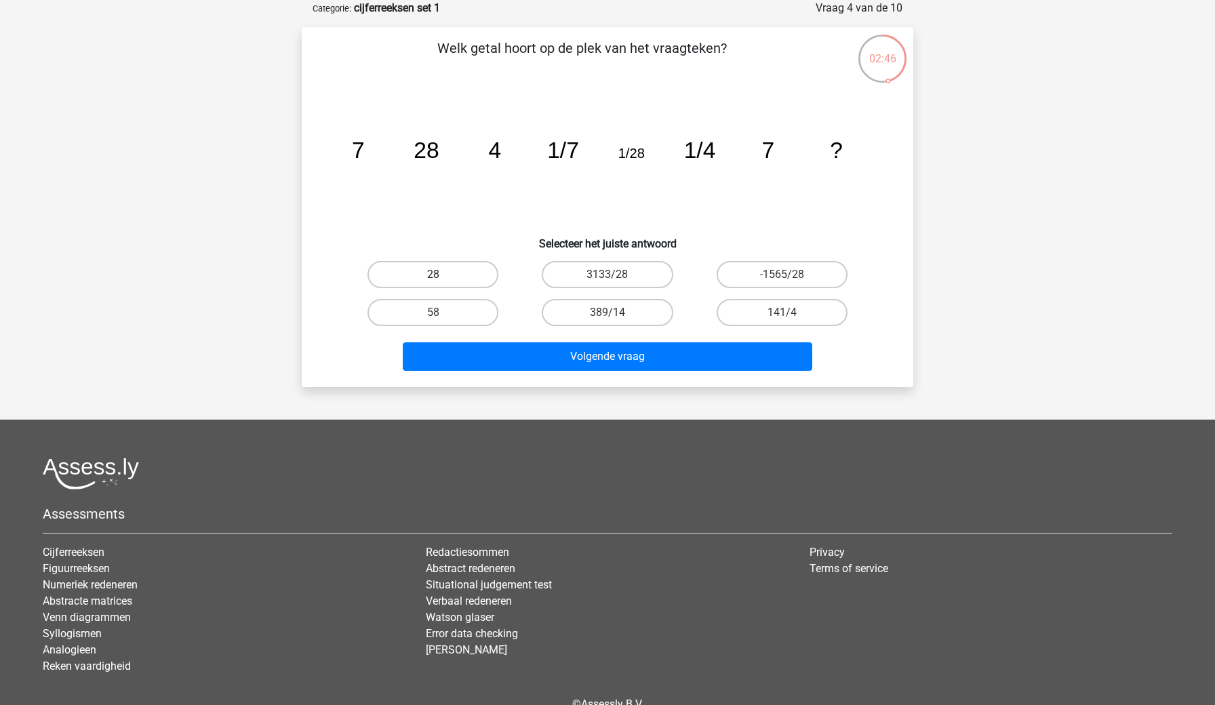
click at [468, 273] on label "28" at bounding box center [433, 274] width 131 height 27
click at [442, 275] on input "28" at bounding box center [437, 279] width 9 height 9
radio input "true"
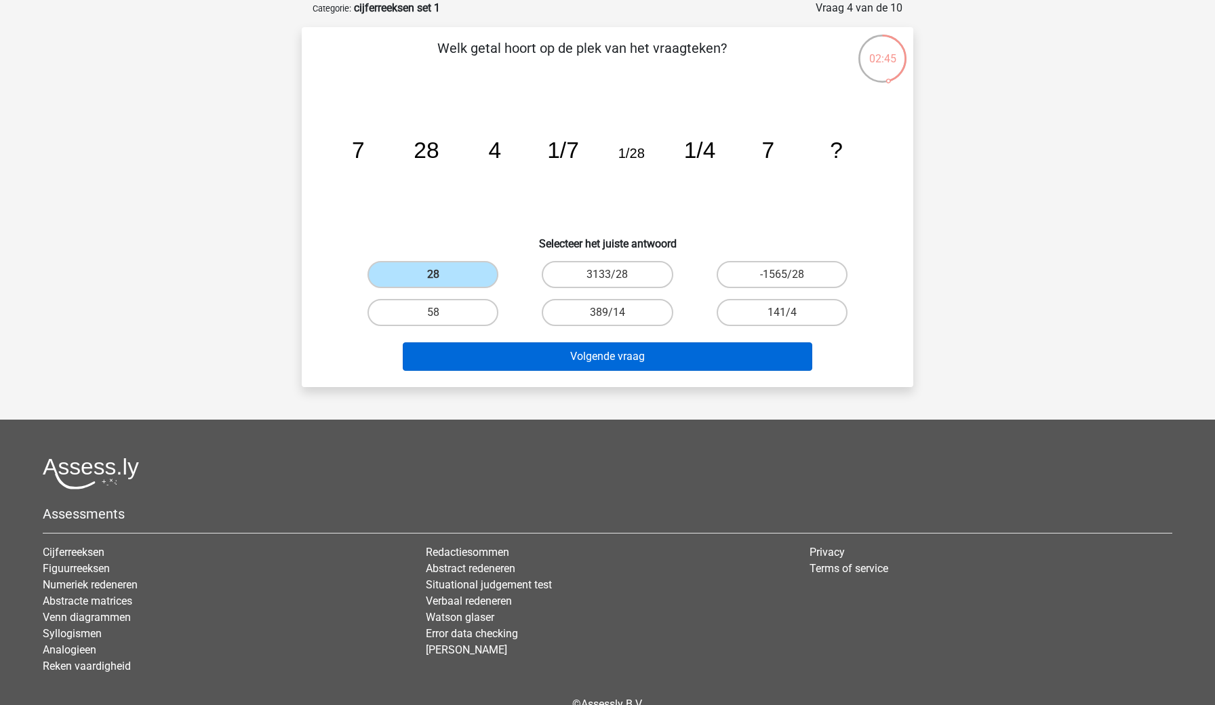
click at [609, 362] on button "Volgende vraag" at bounding box center [608, 356] width 410 height 28
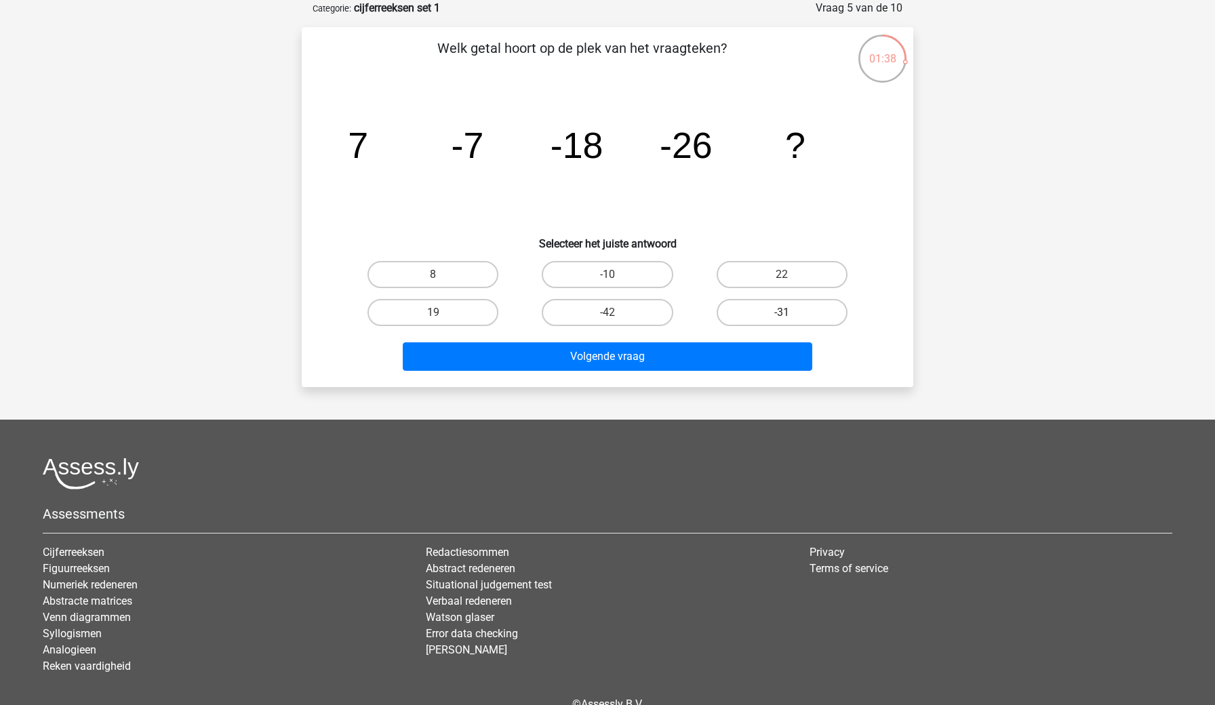
click at [759, 309] on label "-31" at bounding box center [782, 312] width 131 height 27
click at [782, 313] on input "-31" at bounding box center [786, 317] width 9 height 9
radio input "true"
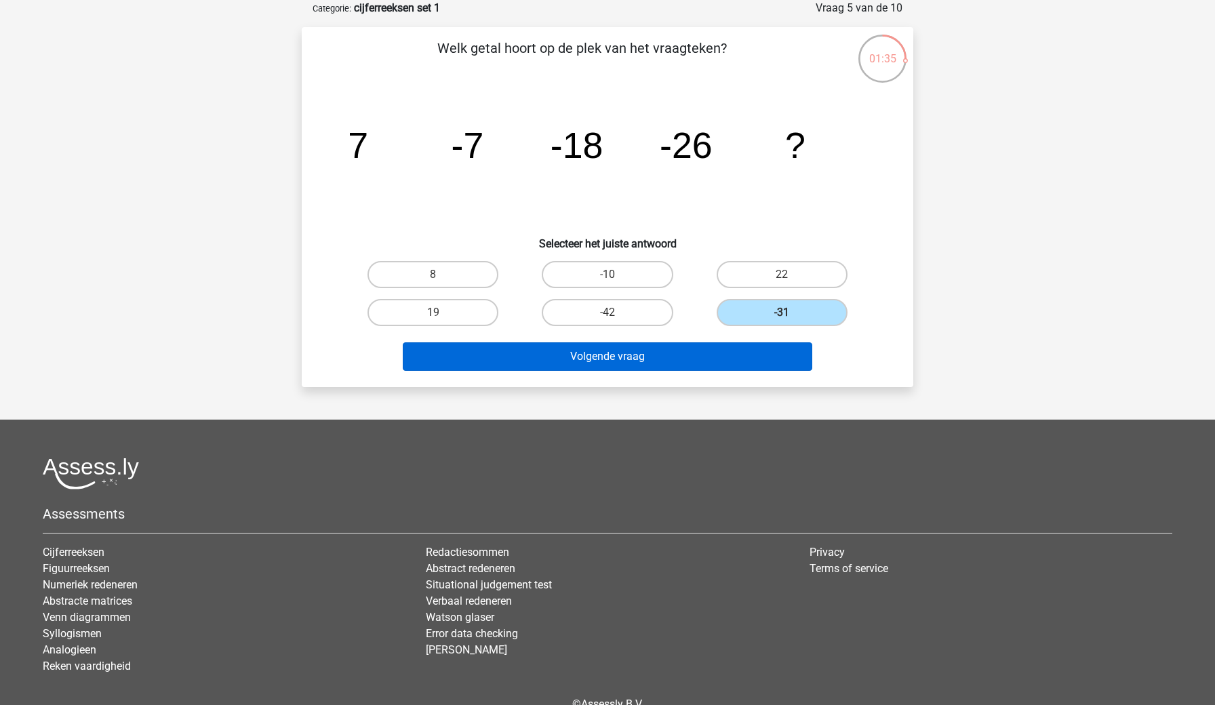
click at [627, 355] on button "Volgende vraag" at bounding box center [608, 356] width 410 height 28
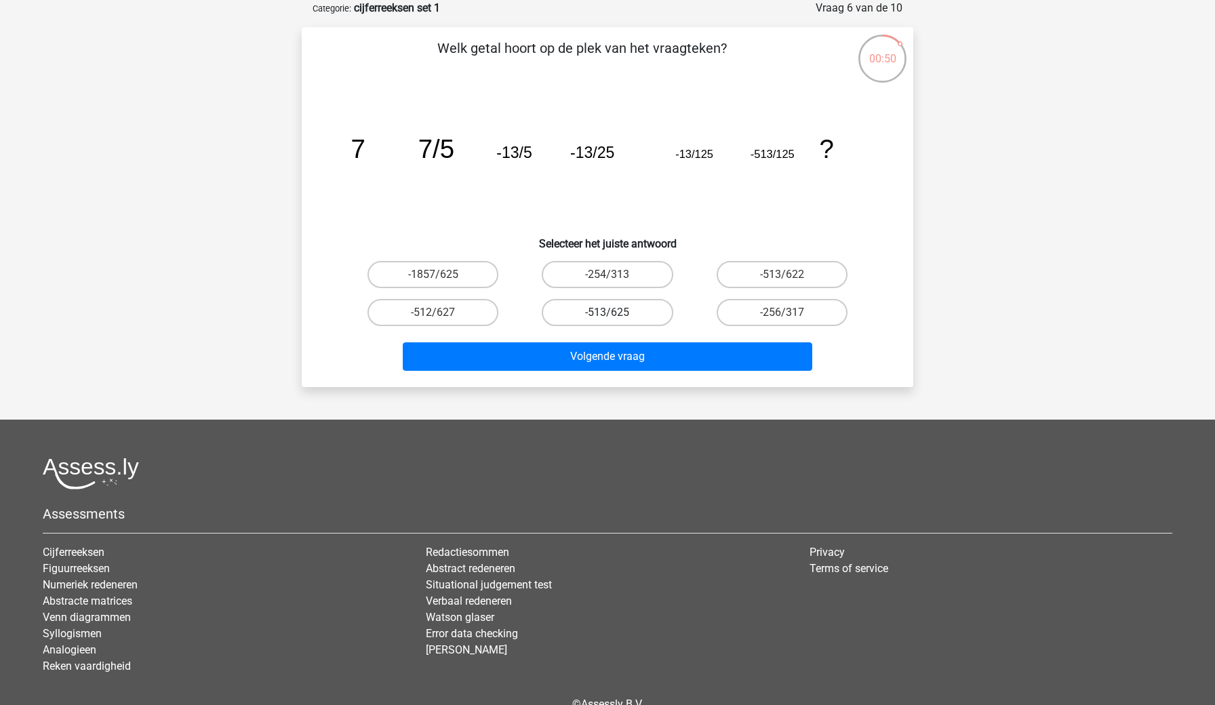
click at [614, 311] on label "-513/625" at bounding box center [607, 312] width 131 height 27
click at [614, 313] on input "-513/625" at bounding box center [612, 317] width 9 height 9
radio input "true"
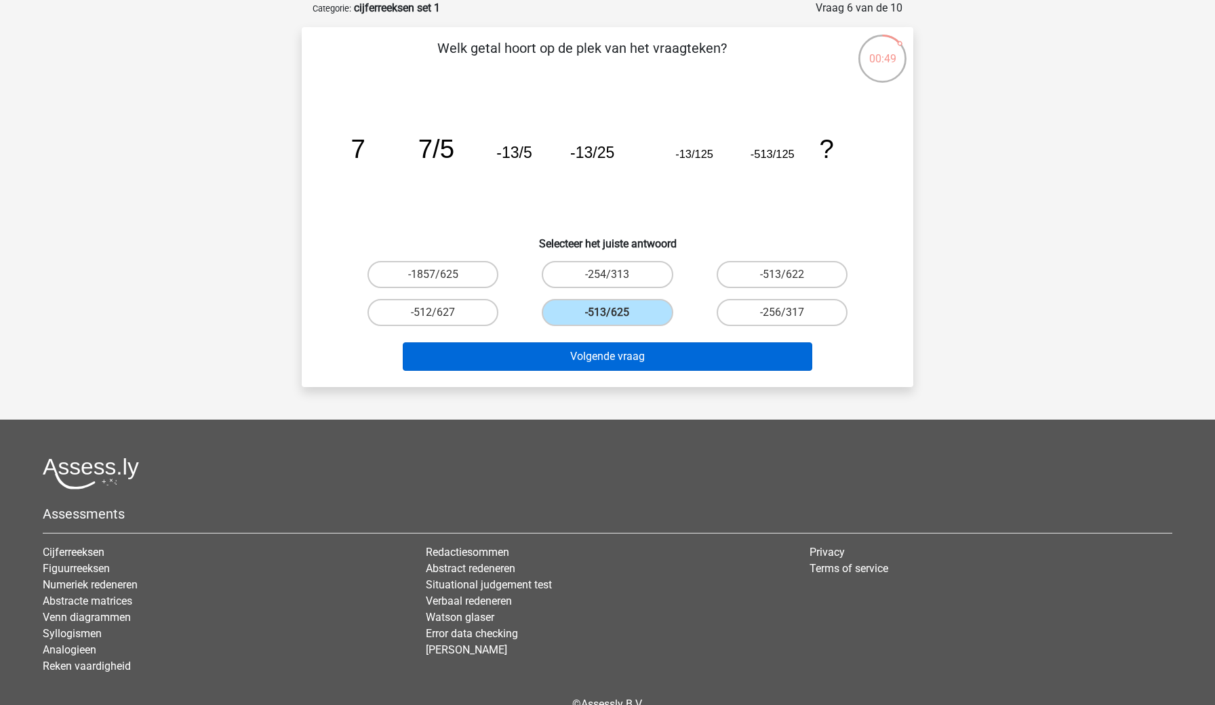
click at [620, 359] on button "Volgende vraag" at bounding box center [608, 356] width 410 height 28
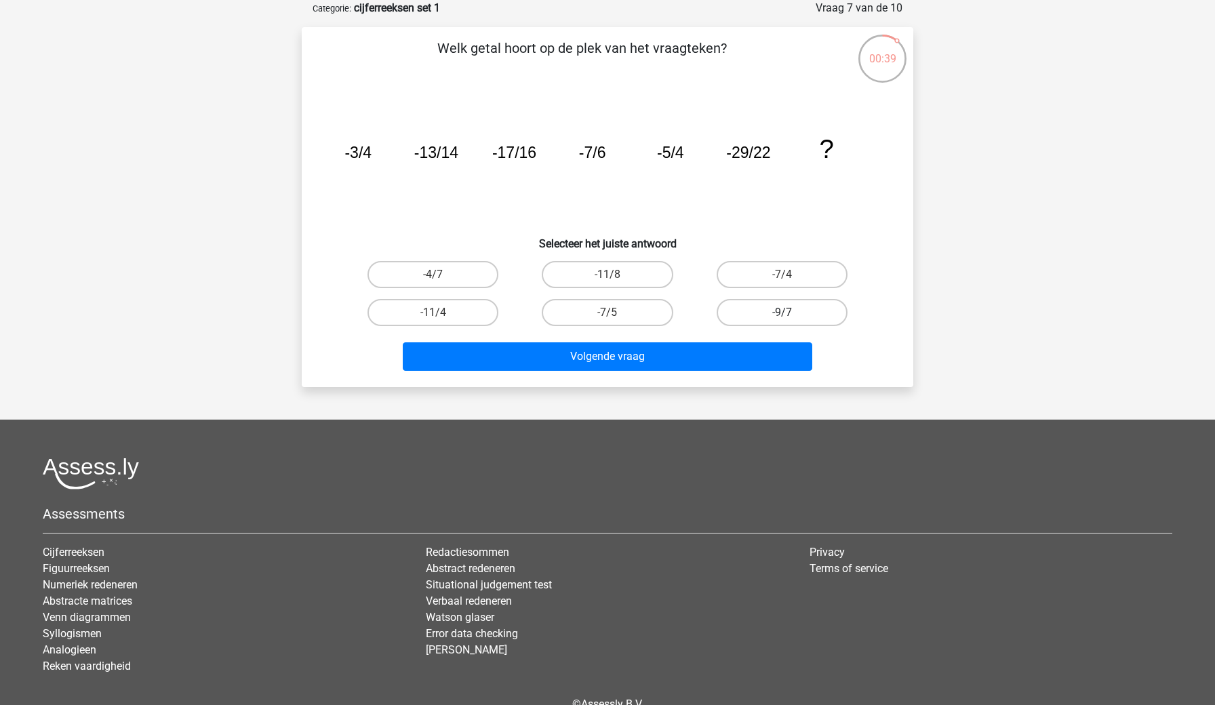
click at [763, 313] on label "-9/7" at bounding box center [782, 312] width 131 height 27
click at [782, 313] on input "-9/7" at bounding box center [786, 317] width 9 height 9
radio input "true"
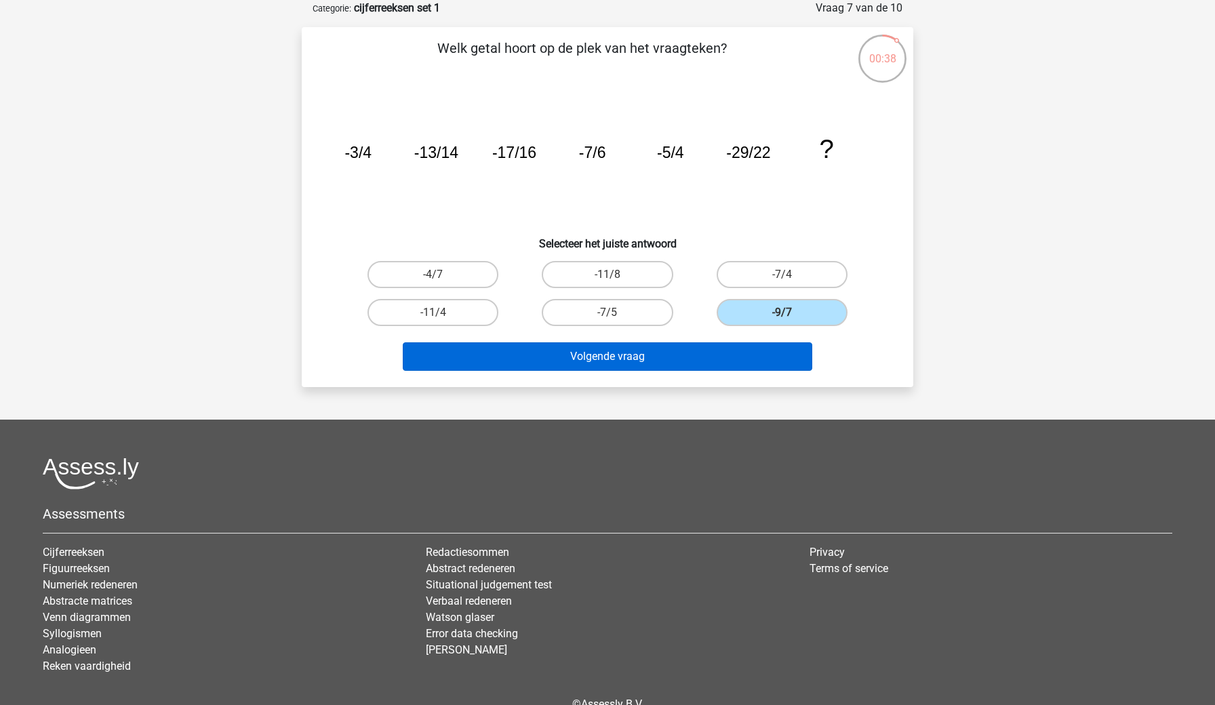
click at [738, 357] on button "Volgende vraag" at bounding box center [608, 356] width 410 height 28
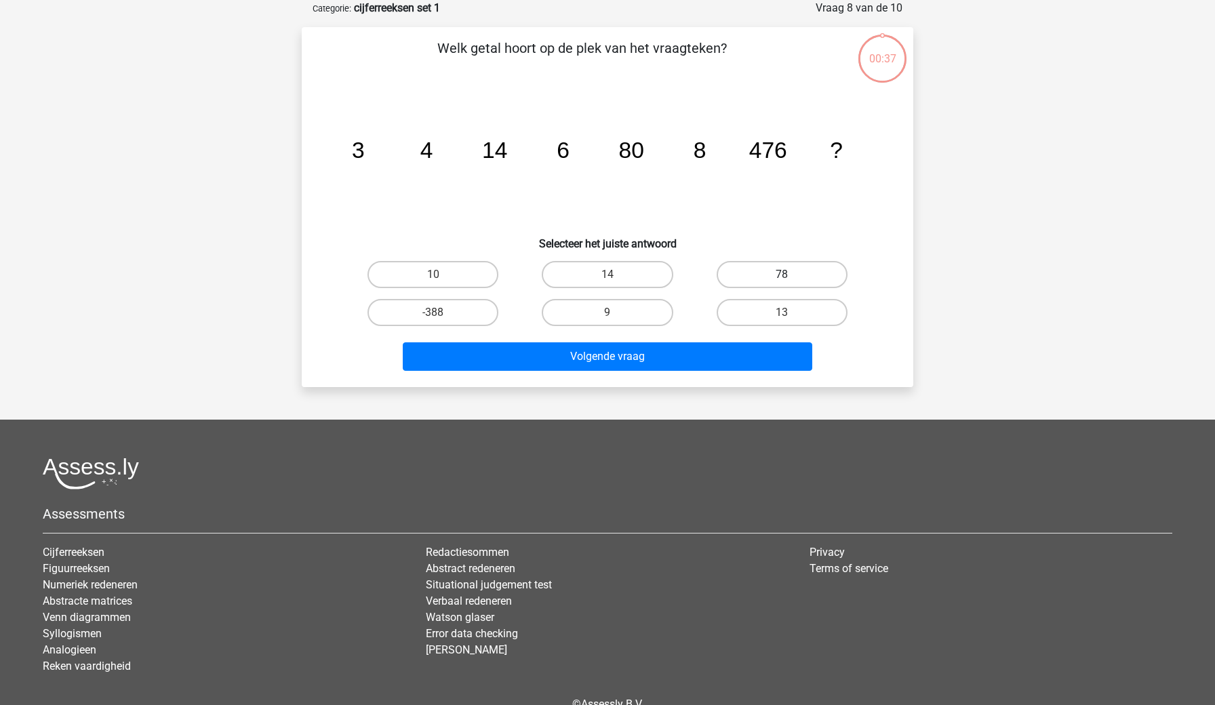
click at [791, 277] on label "78" at bounding box center [782, 274] width 131 height 27
click at [791, 277] on input "78" at bounding box center [786, 279] width 9 height 9
radio input "true"
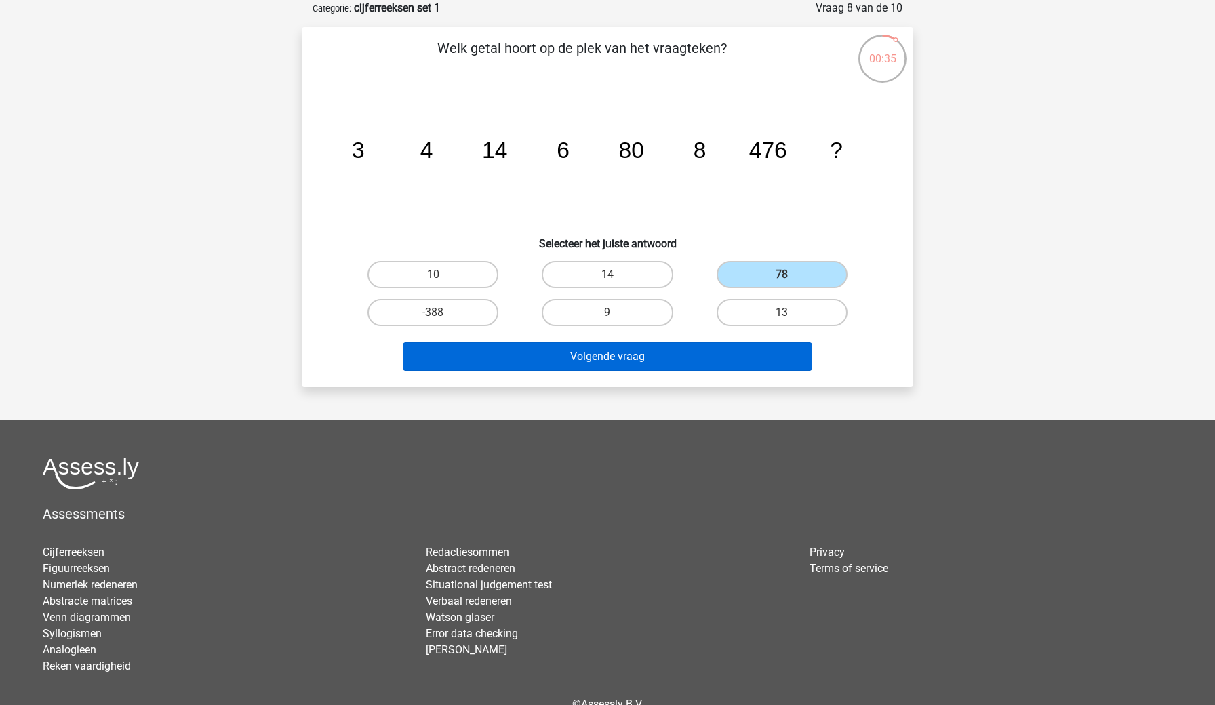
click at [689, 362] on button "Volgende vraag" at bounding box center [608, 356] width 410 height 28
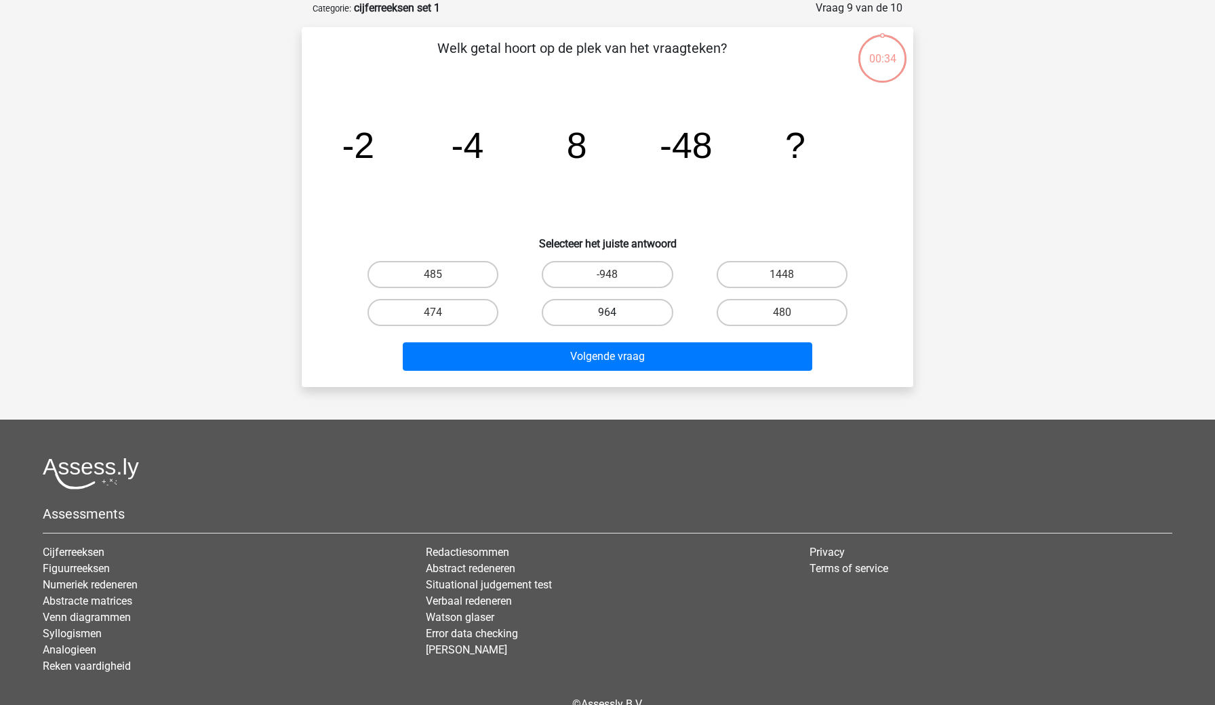
click at [655, 305] on label "964" at bounding box center [607, 312] width 131 height 27
click at [616, 313] on input "964" at bounding box center [612, 317] width 9 height 9
radio input "true"
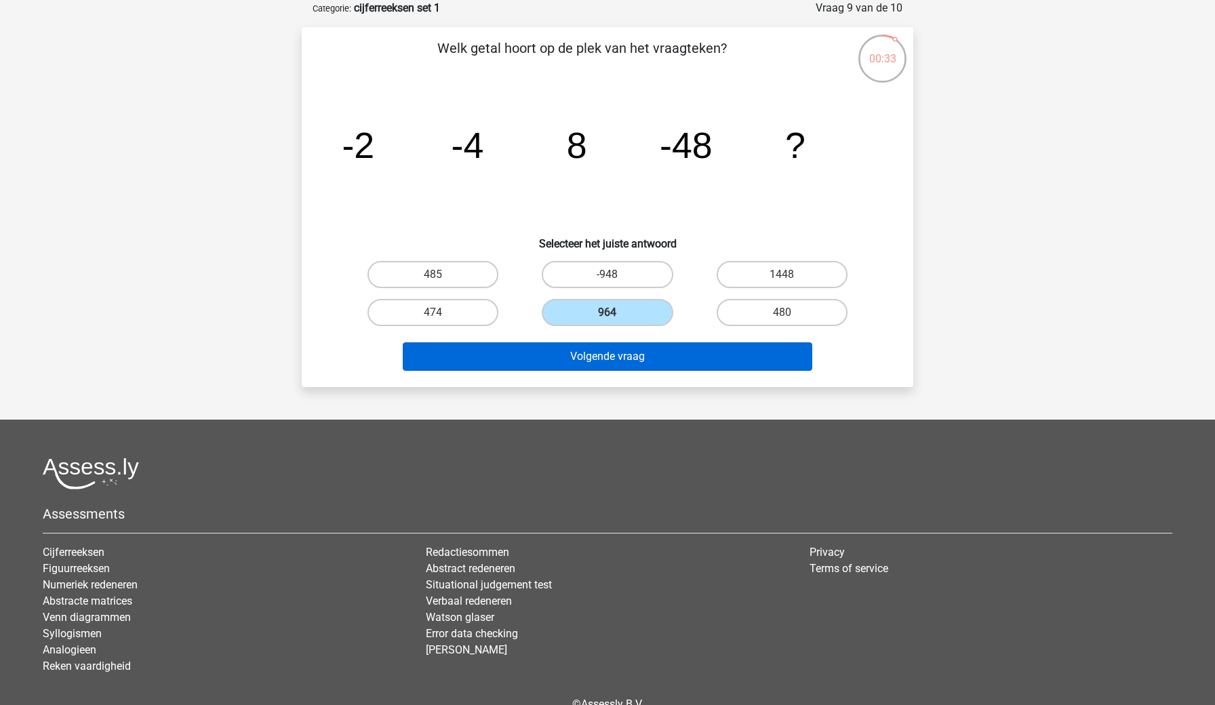
click at [670, 354] on button "Volgende vraag" at bounding box center [608, 356] width 410 height 28
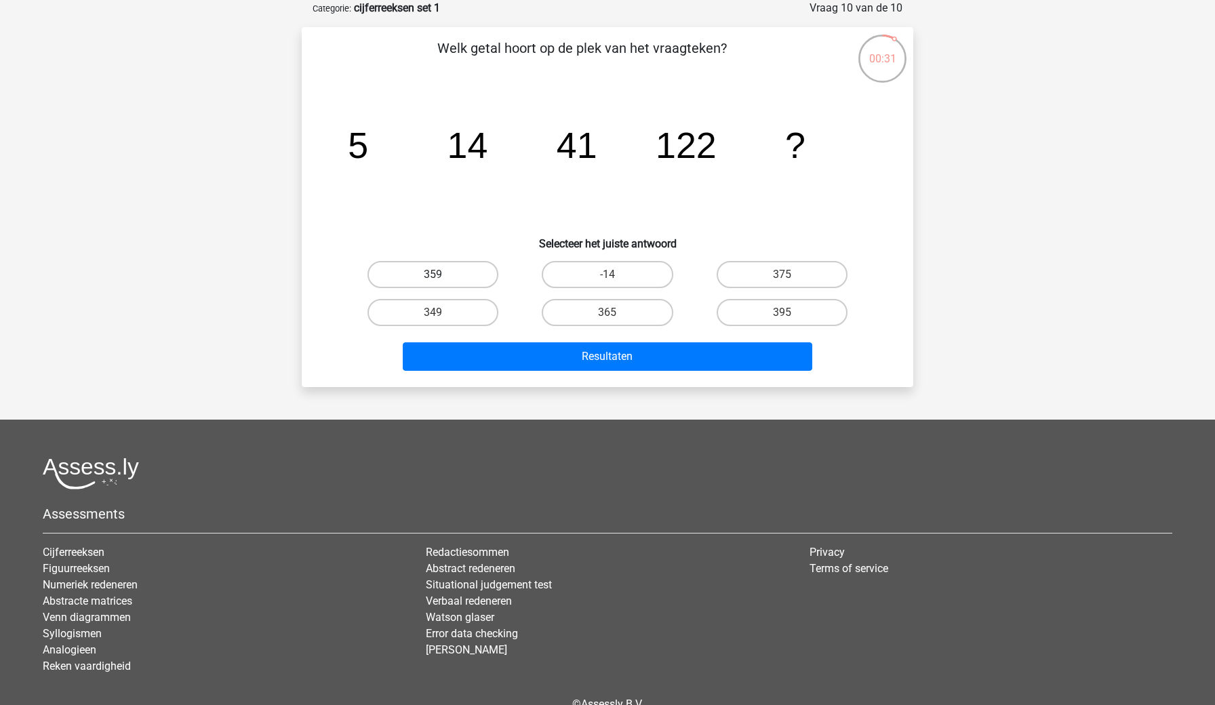
click at [485, 277] on label "359" at bounding box center [433, 274] width 131 height 27
click at [442, 277] on input "359" at bounding box center [437, 279] width 9 height 9
radio input "true"
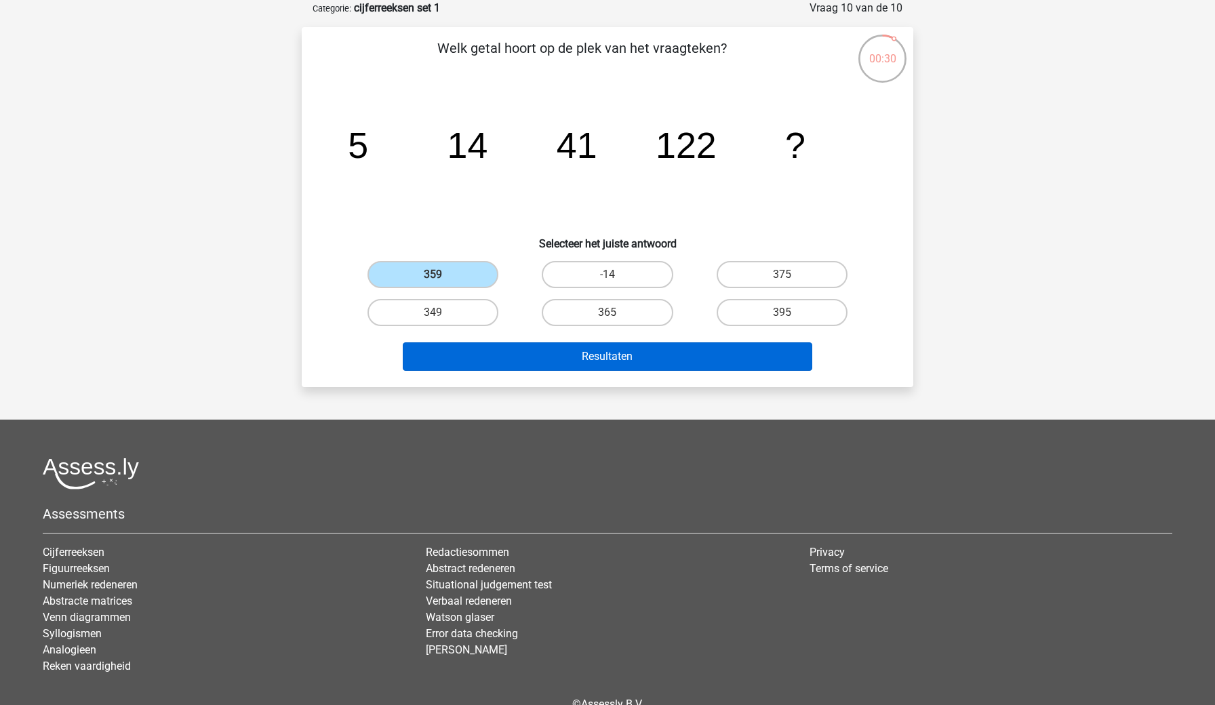
click at [636, 359] on button "Resultaten" at bounding box center [608, 356] width 410 height 28
